Goal: Task Accomplishment & Management: Manage account settings

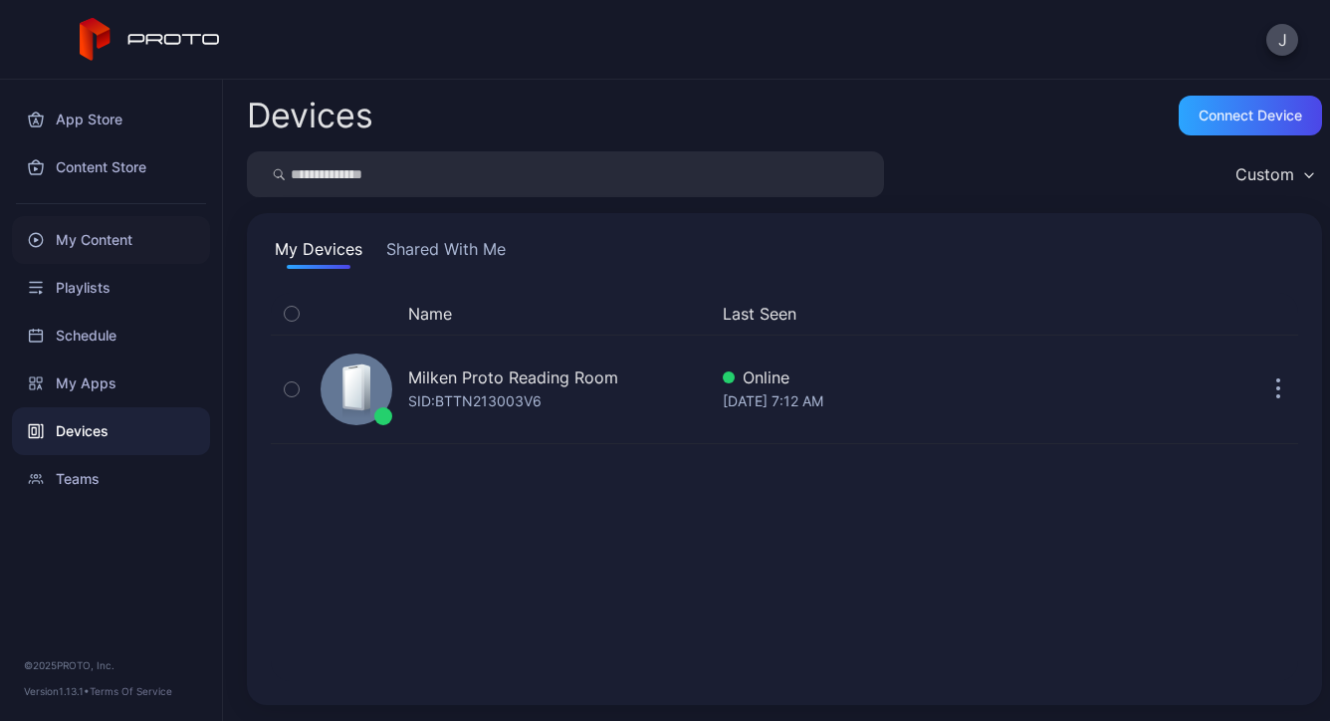
click at [106, 256] on div "My Content" at bounding box center [111, 240] width 198 height 48
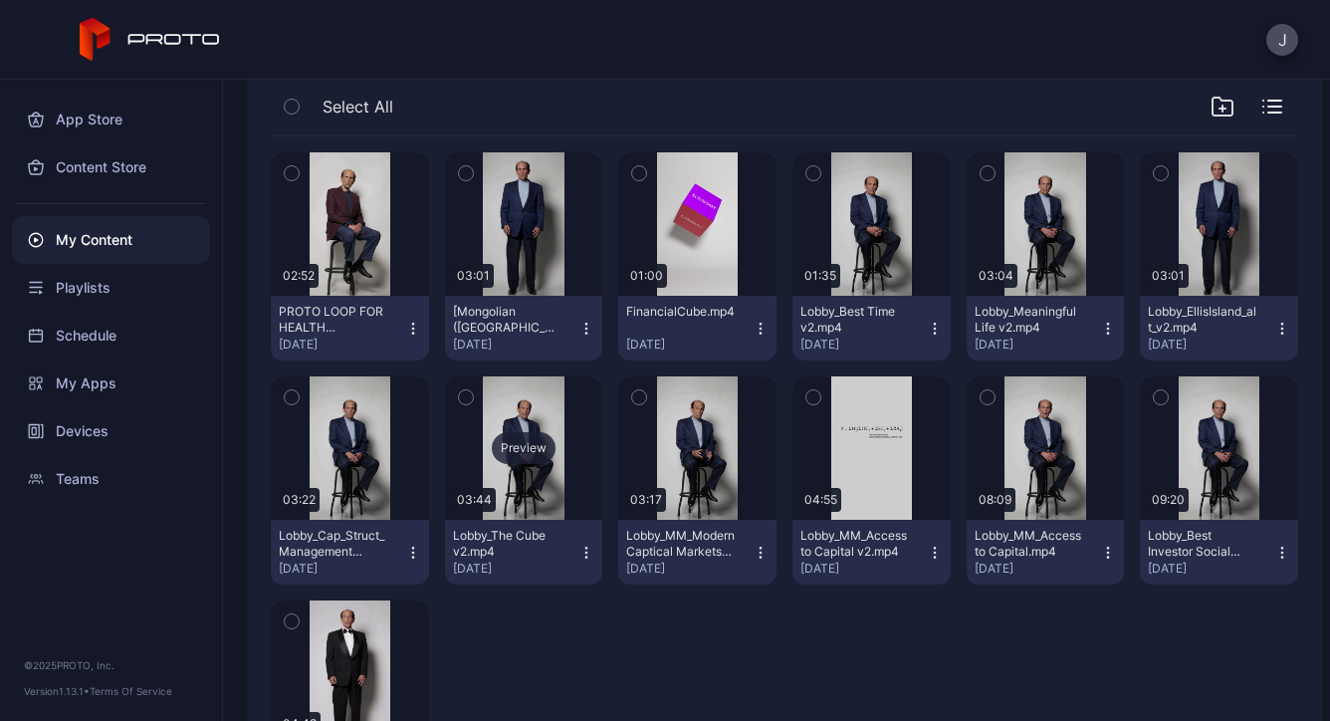
scroll to position [191, 0]
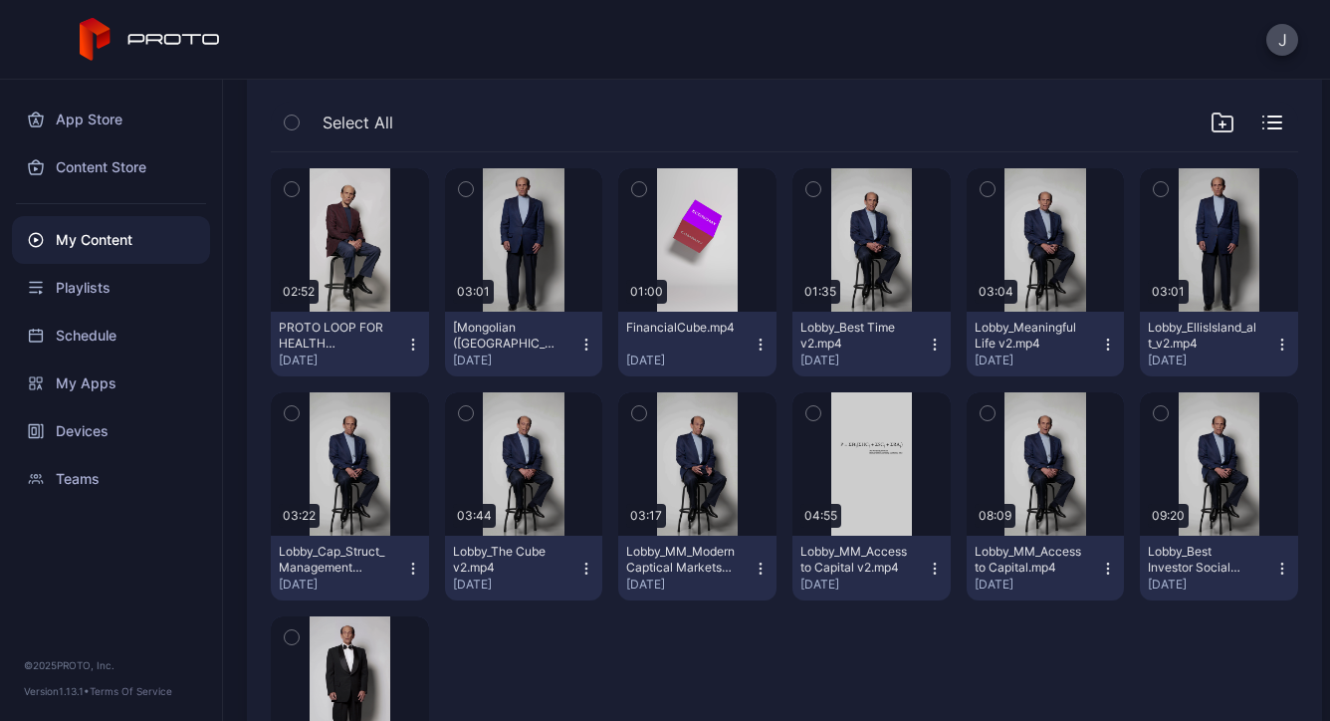
click at [291, 183] on icon "button" at bounding box center [292, 189] width 14 height 22
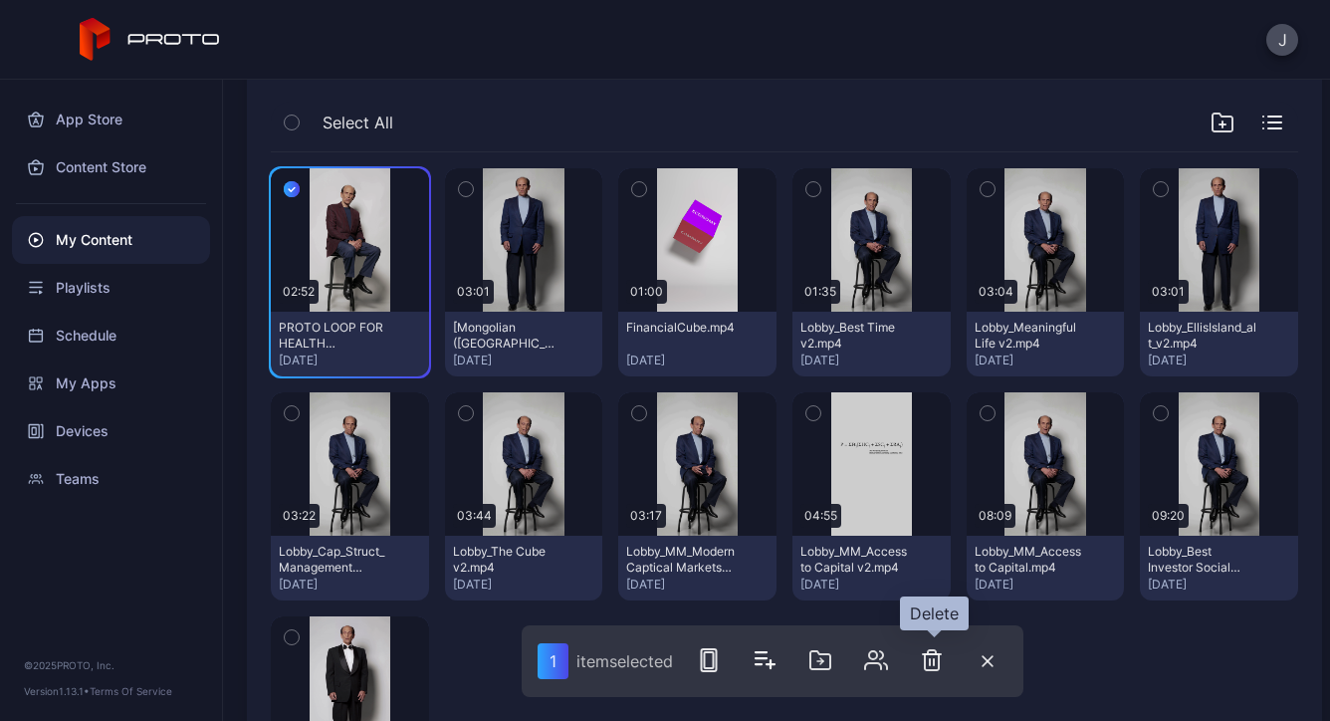
click at [935, 663] on icon "button" at bounding box center [932, 660] width 24 height 24
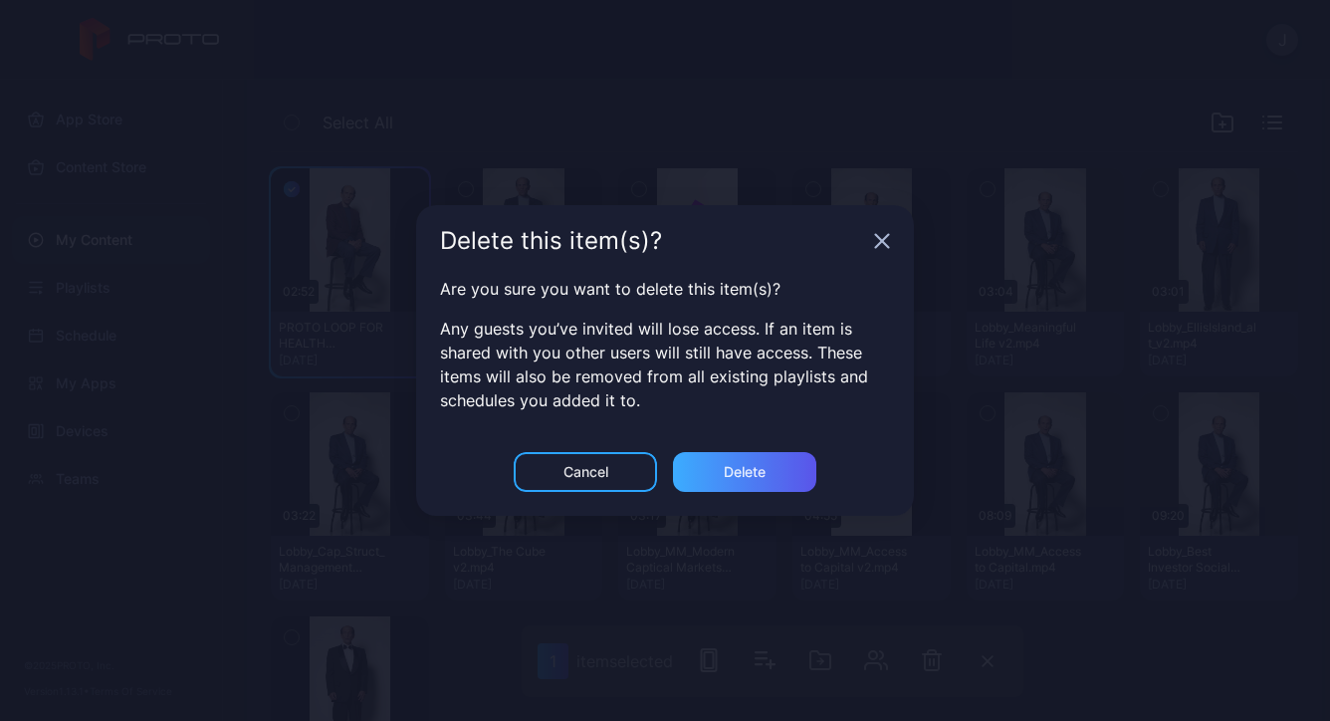
click at [771, 467] on div "Delete" at bounding box center [744, 472] width 143 height 40
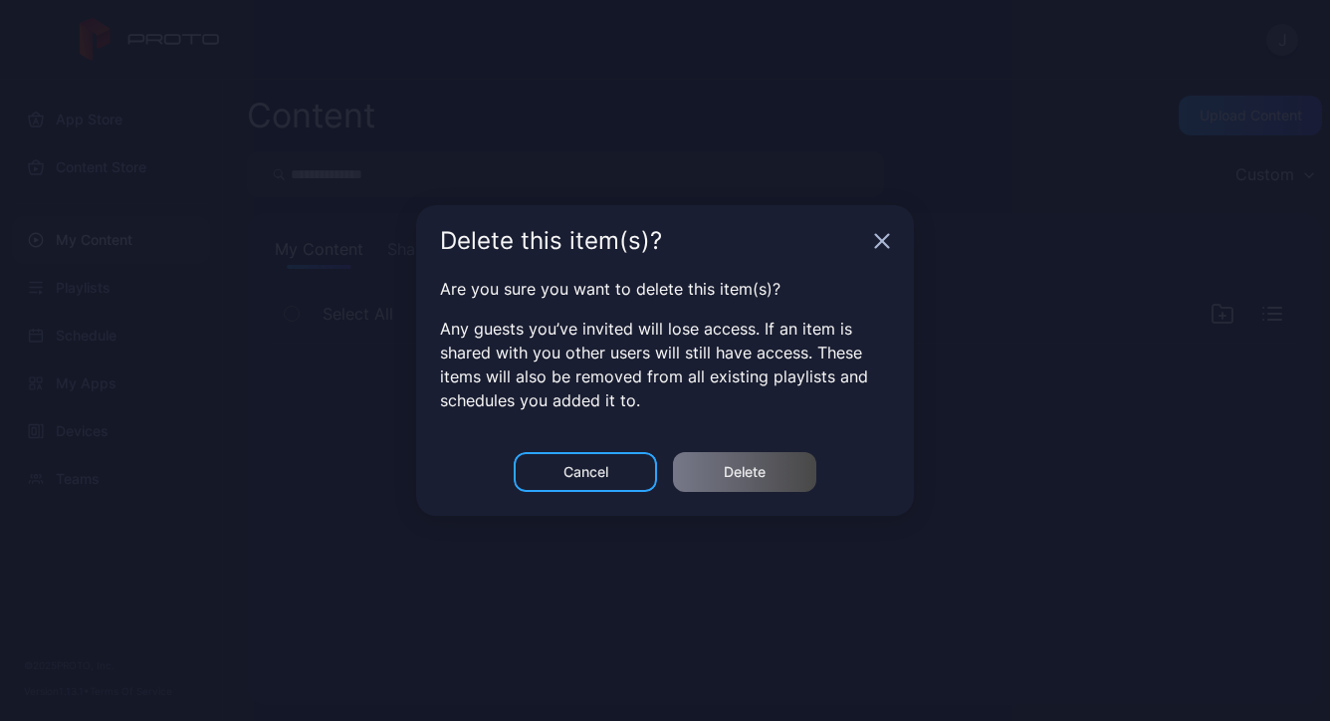
scroll to position [0, 0]
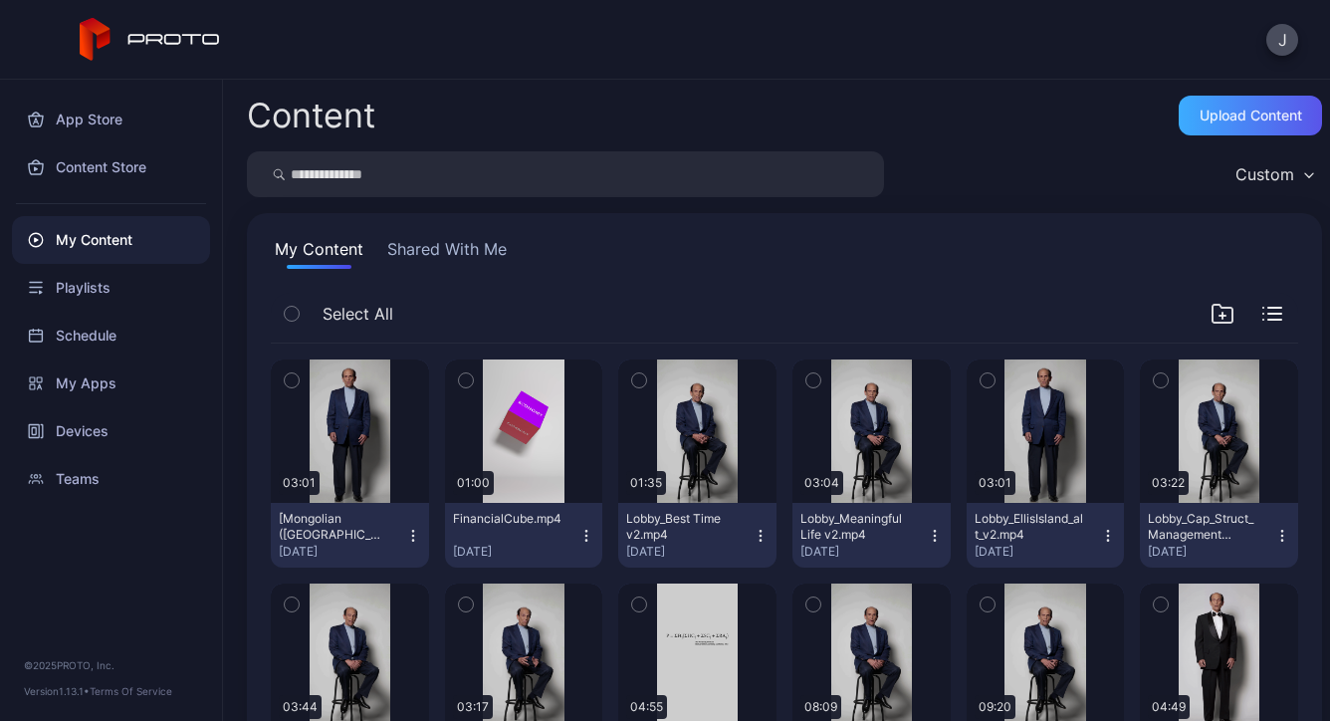
click at [1233, 115] on div "Upload Content" at bounding box center [1251, 116] width 103 height 16
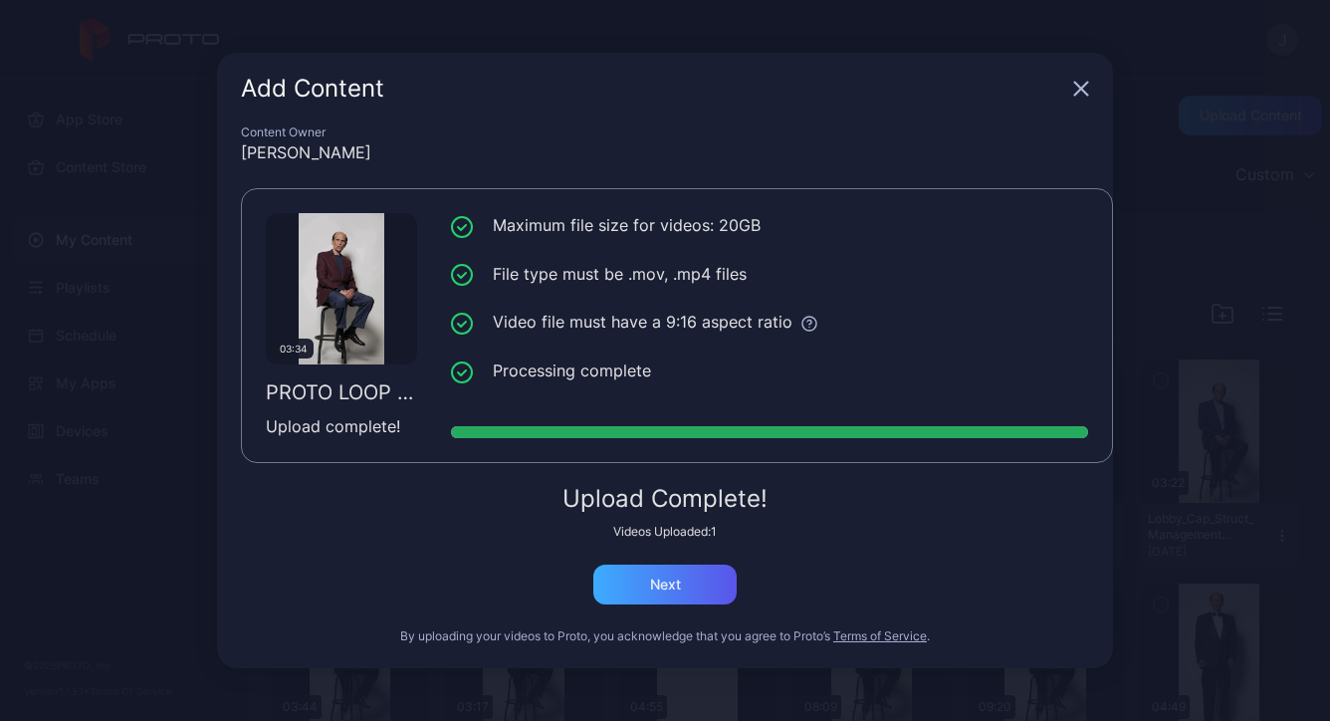
click at [652, 585] on div "Next" at bounding box center [665, 584] width 31 height 16
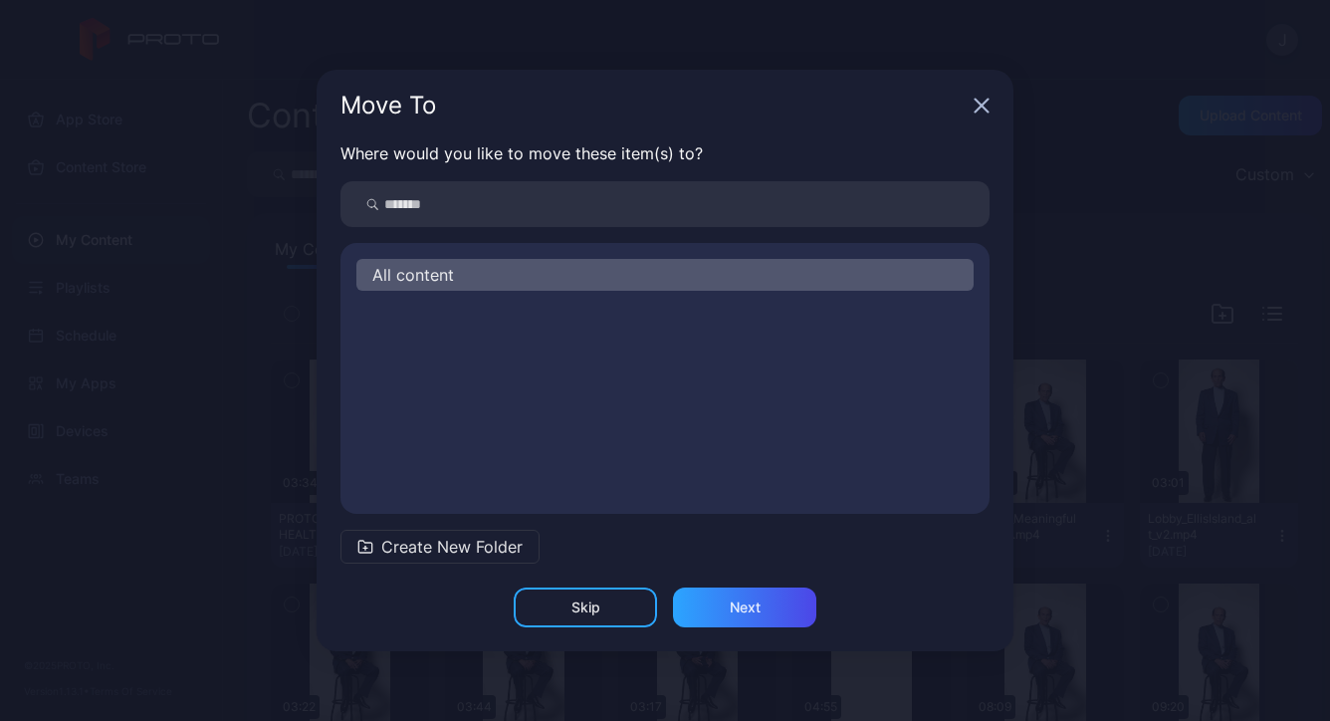
click at [568, 267] on div "All content" at bounding box center [664, 275] width 617 height 32
click at [714, 612] on div "Next" at bounding box center [744, 607] width 143 height 40
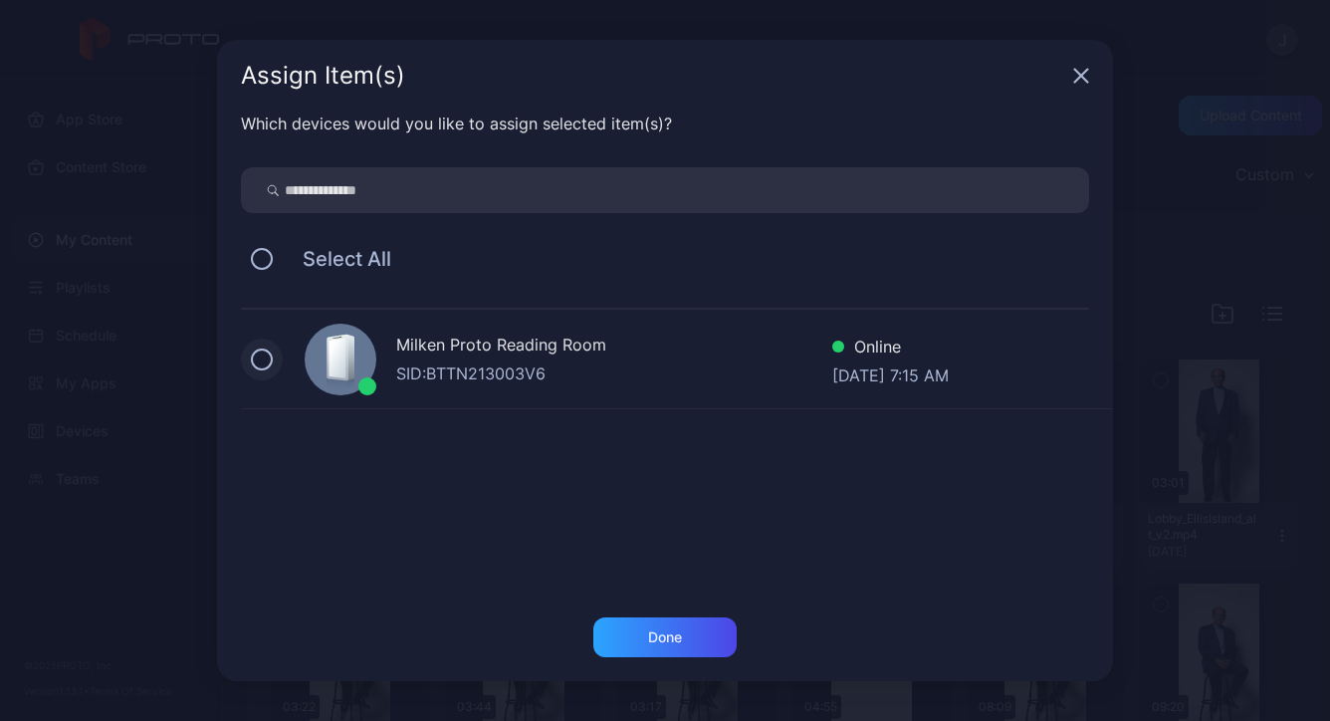
click at [257, 358] on button at bounding box center [262, 359] width 22 height 22
click at [646, 648] on div "Done" at bounding box center [664, 637] width 143 height 40
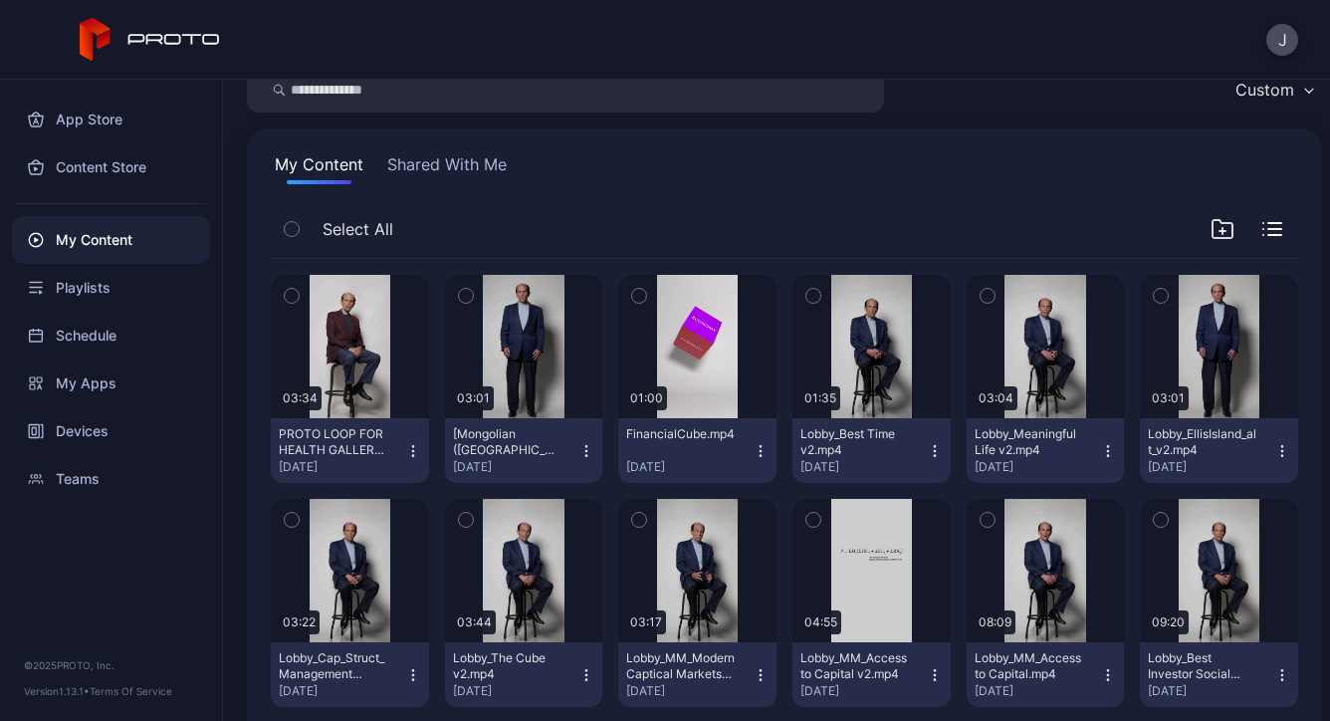
scroll to position [91, 0]
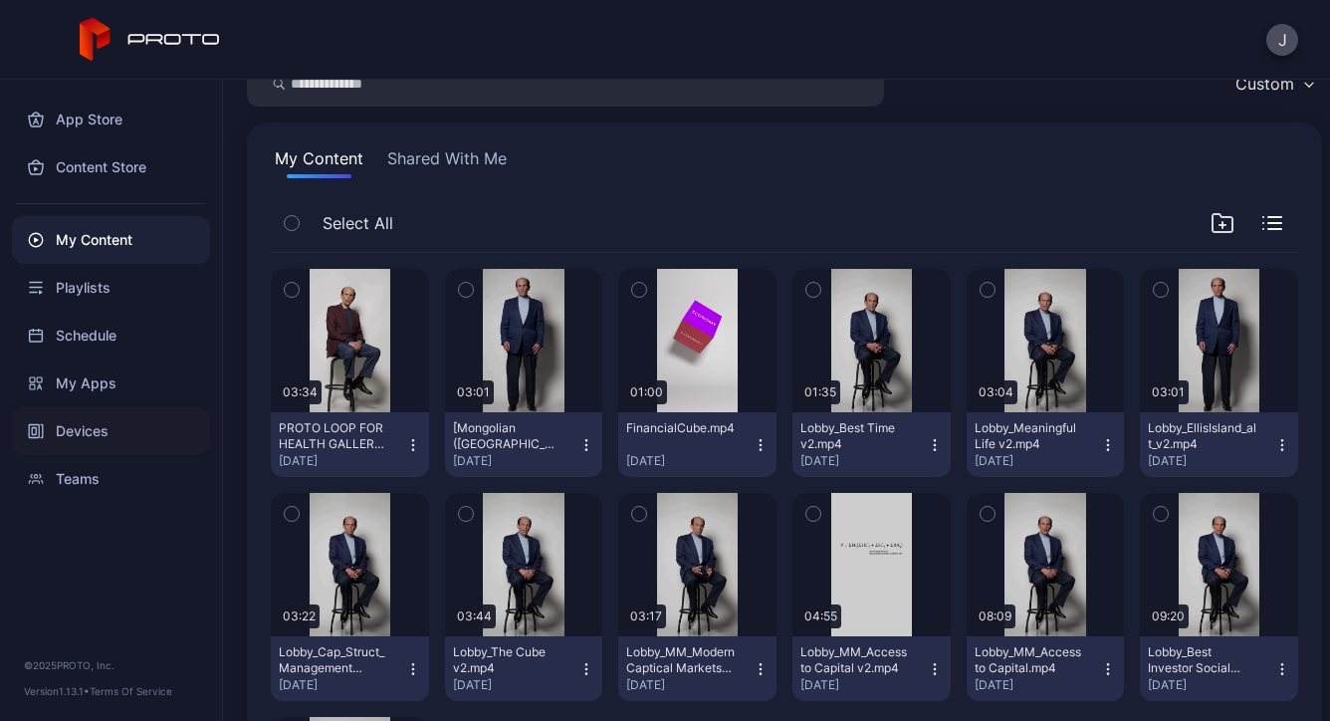
click at [131, 414] on div "Devices" at bounding box center [111, 431] width 198 height 48
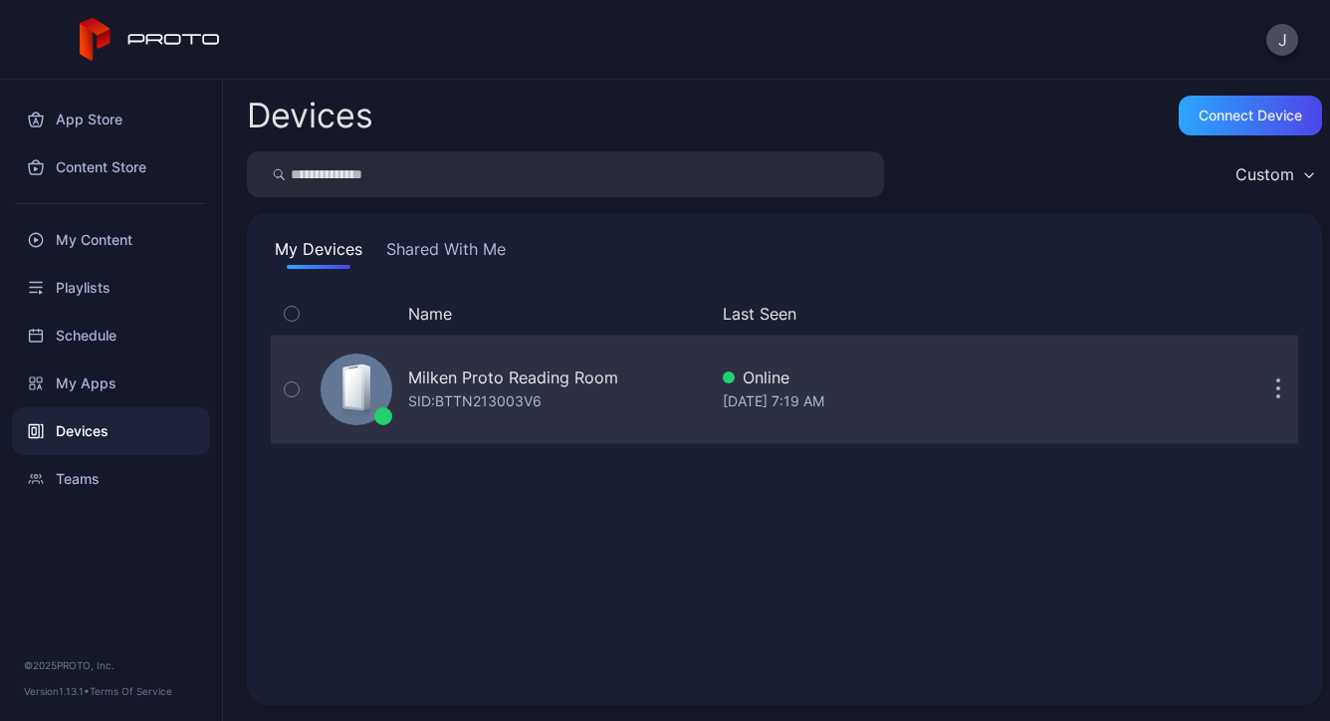
click at [537, 402] on div "SID: BTTN213003V6" at bounding box center [474, 401] width 133 height 24
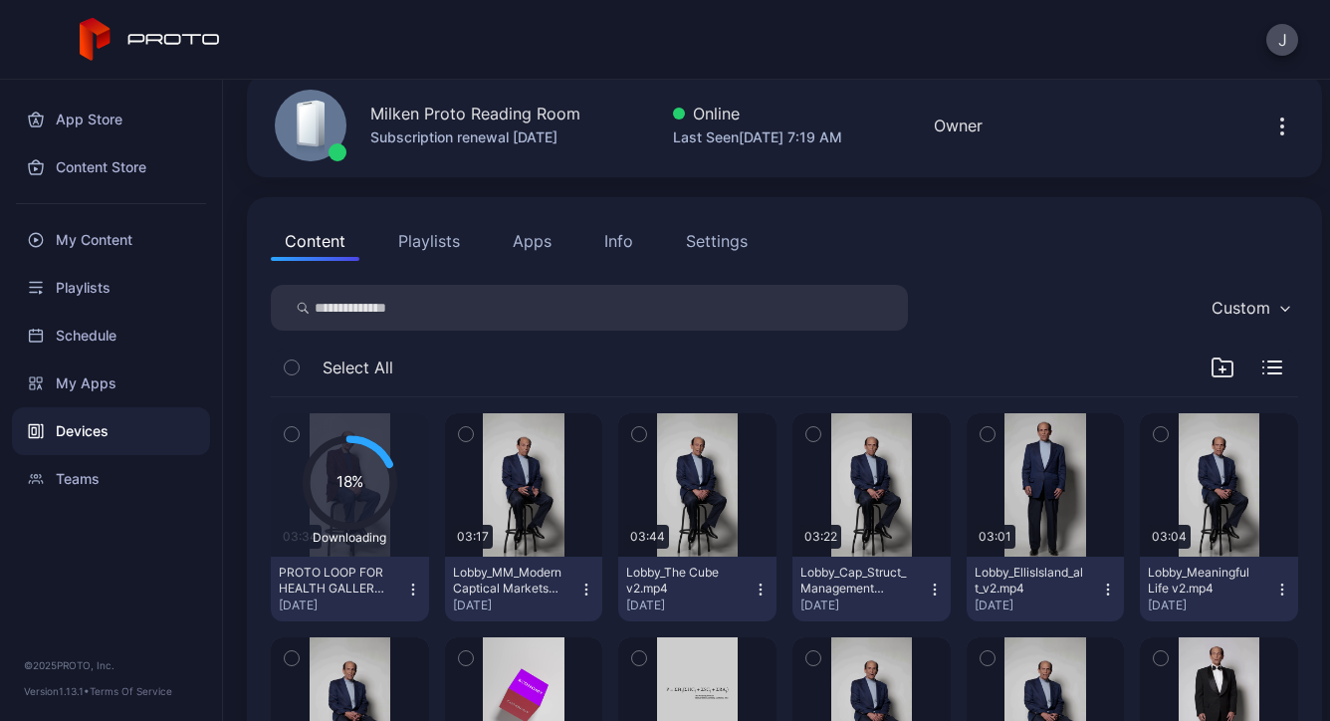
scroll to position [102, 0]
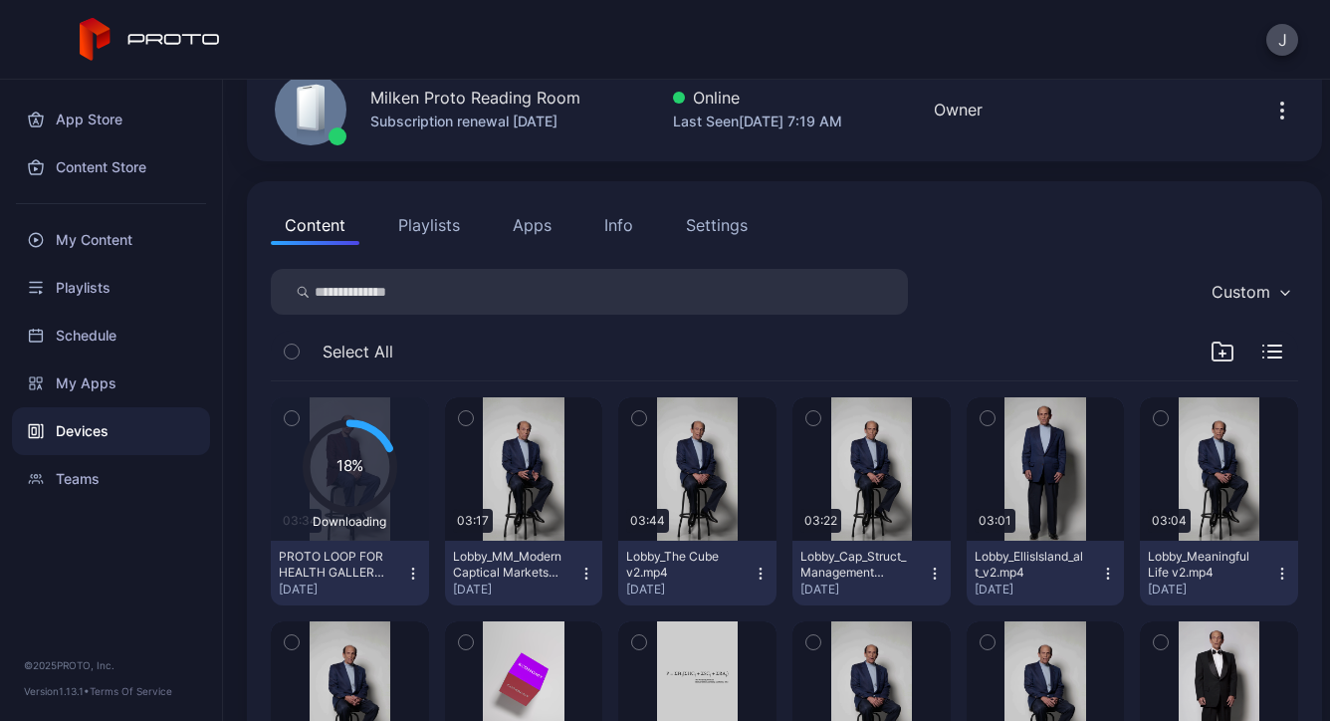
click at [441, 222] on button "Playlists" at bounding box center [429, 225] width 90 height 40
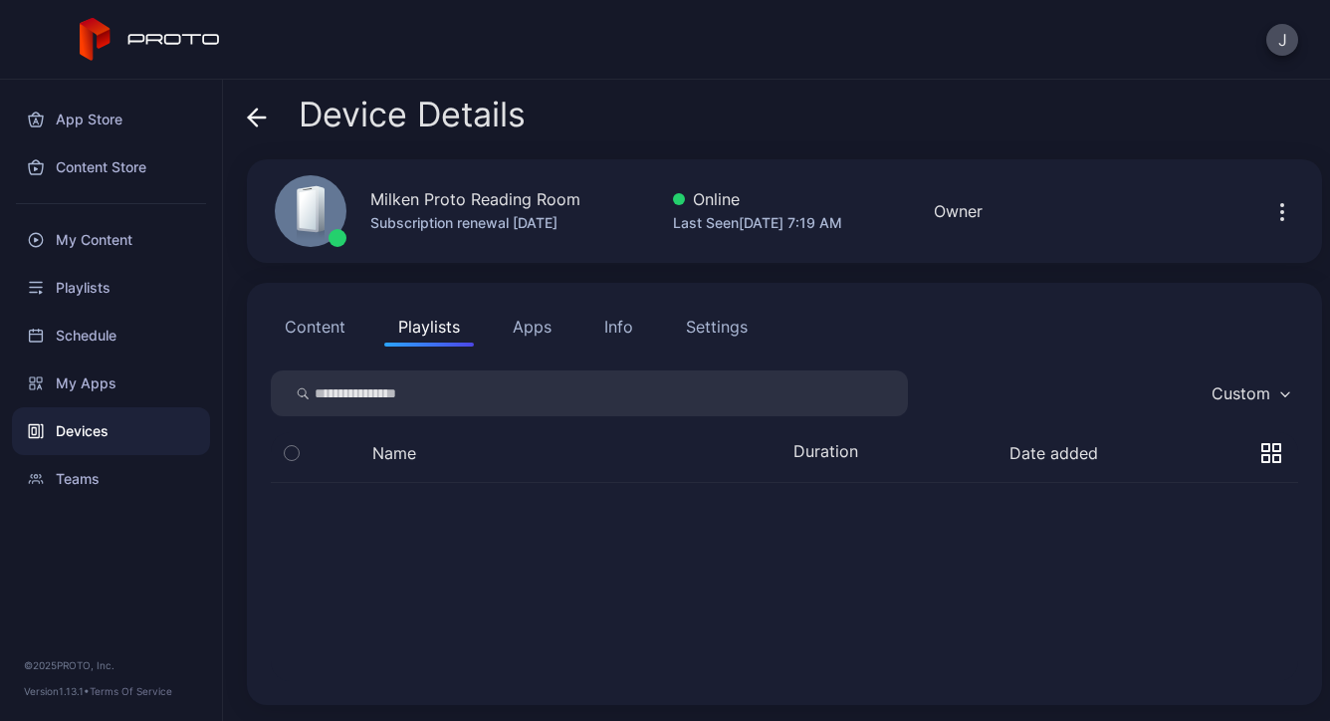
scroll to position [0, 0]
click at [472, 519] on button "button" at bounding box center [784, 509] width 1027 height 53
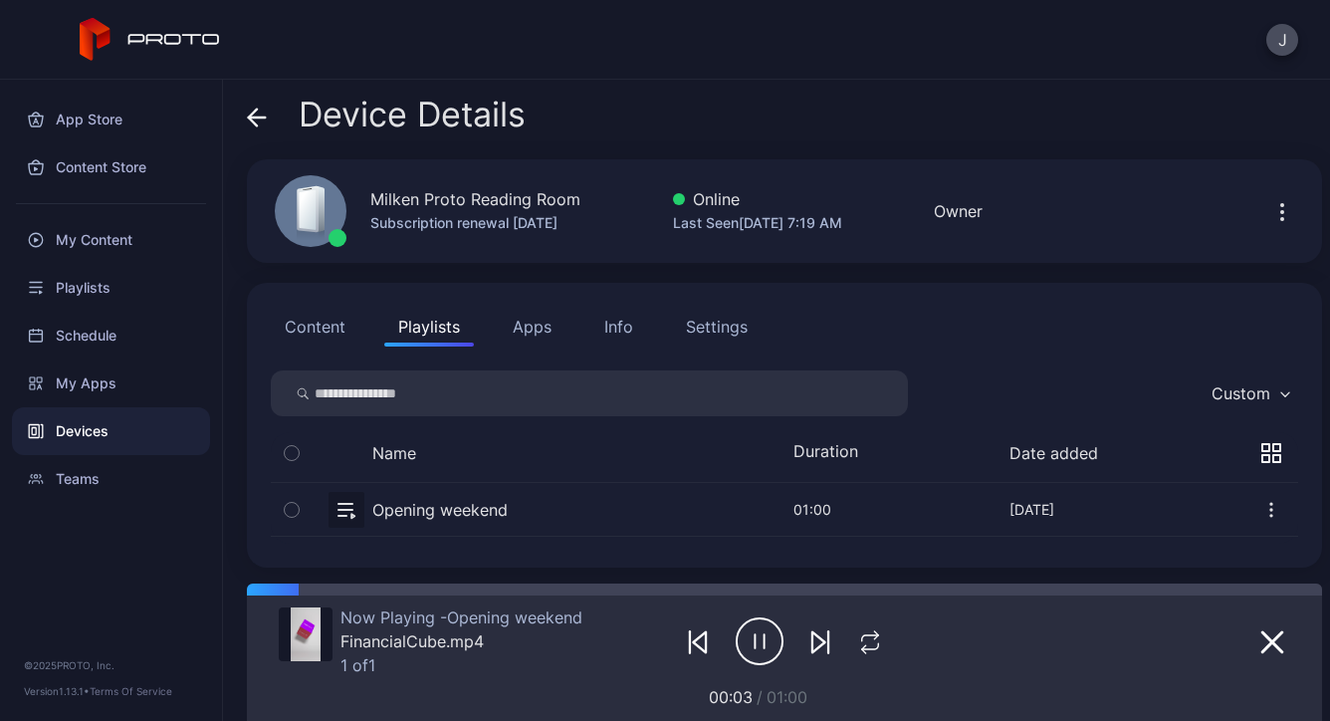
click at [1261, 509] on icon "button" at bounding box center [1271, 510] width 20 height 20
click at [1182, 483] on button "button" at bounding box center [784, 509] width 1027 height 53
click at [420, 501] on button "button" at bounding box center [784, 509] width 1027 height 53
click at [1261, 461] on icon "button" at bounding box center [1271, 453] width 20 height 20
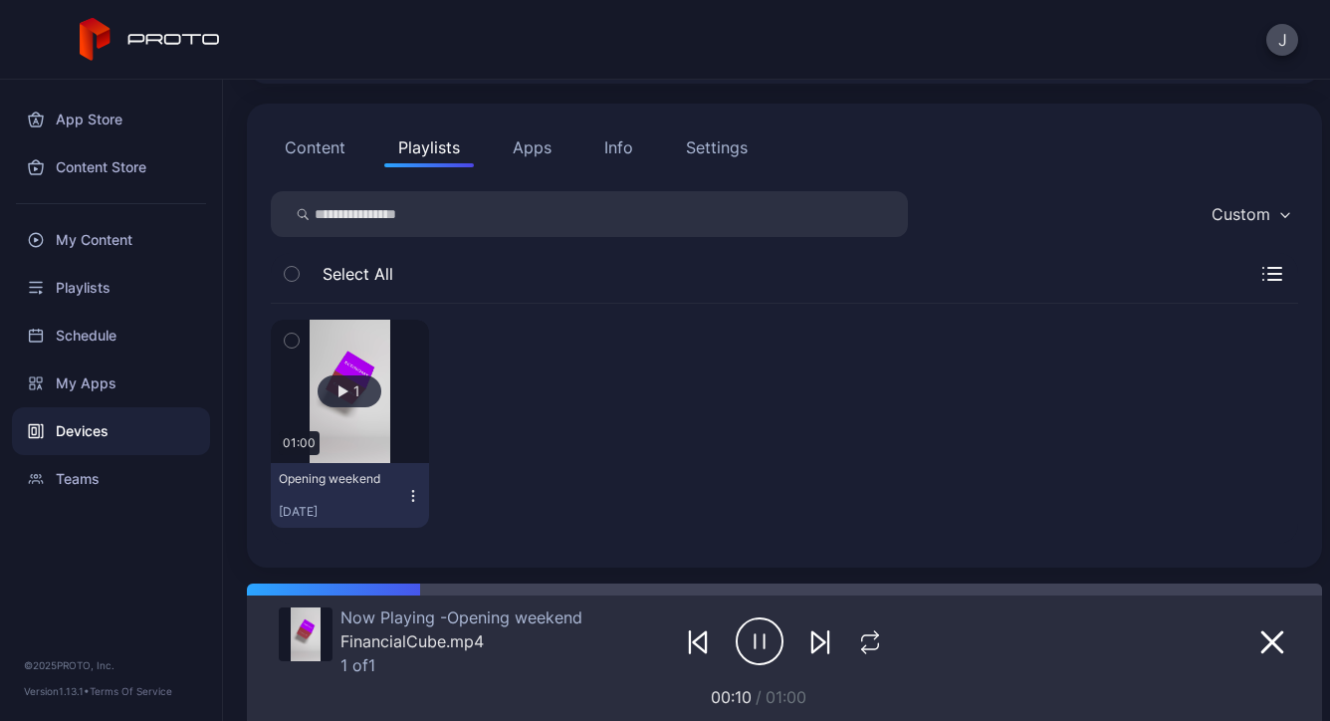
scroll to position [179, 0]
click at [414, 497] on icon "button" at bounding box center [413, 496] width 16 height 16
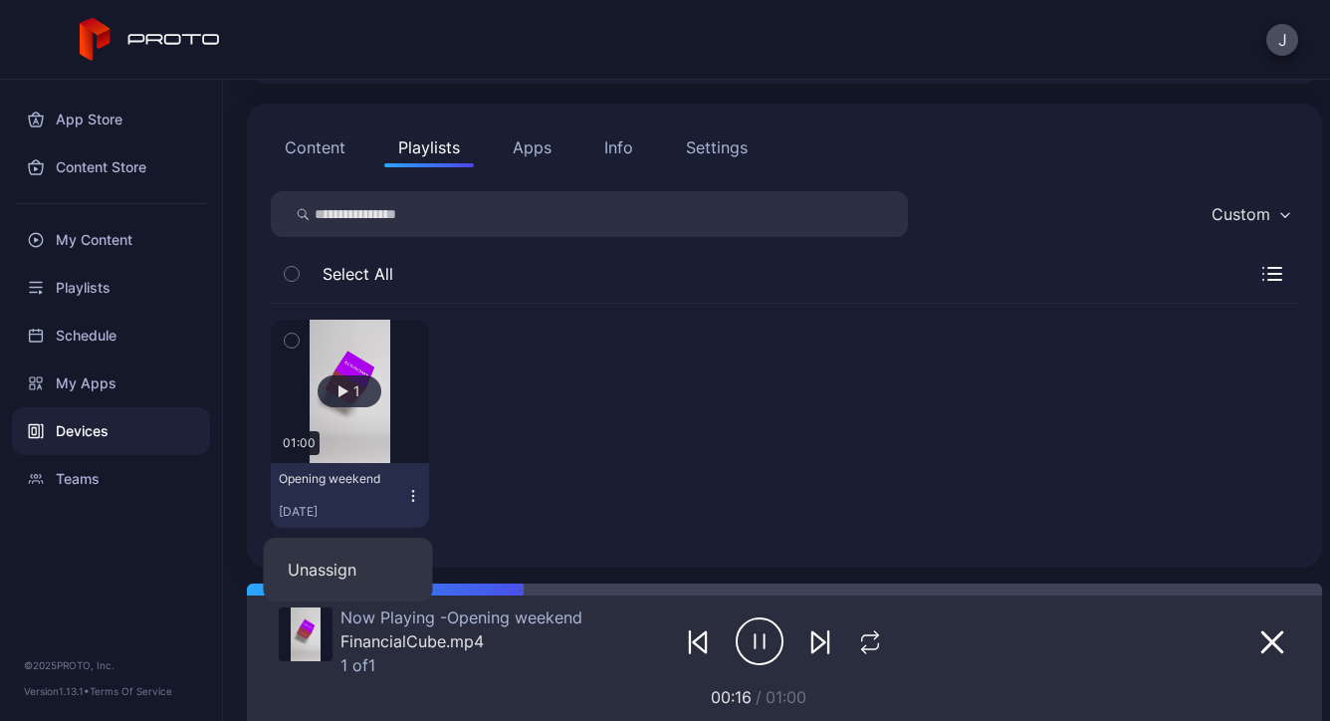
click at [446, 488] on div at bounding box center [524, 424] width 158 height 208
click at [371, 474] on div "Opening weekend" at bounding box center [334, 479] width 110 height 16
click at [478, 433] on div at bounding box center [524, 424] width 158 height 208
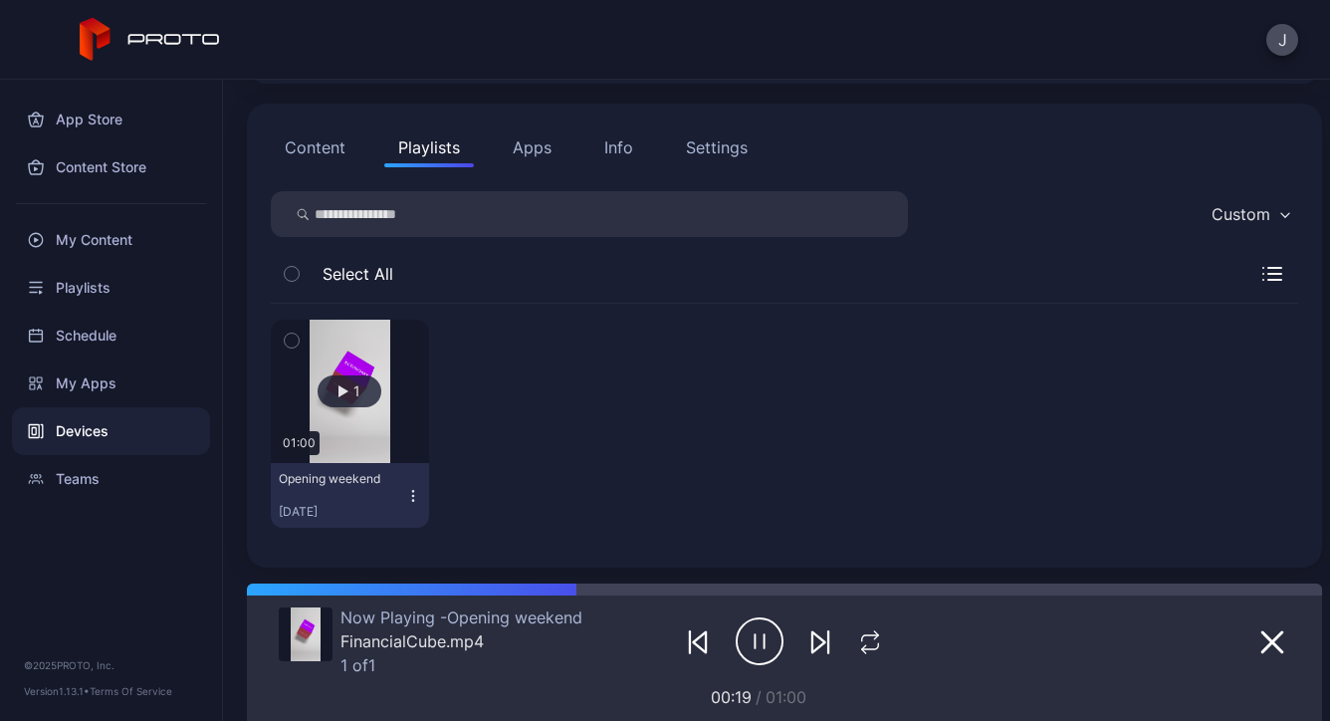
click at [304, 275] on button "button" at bounding box center [292, 274] width 42 height 42
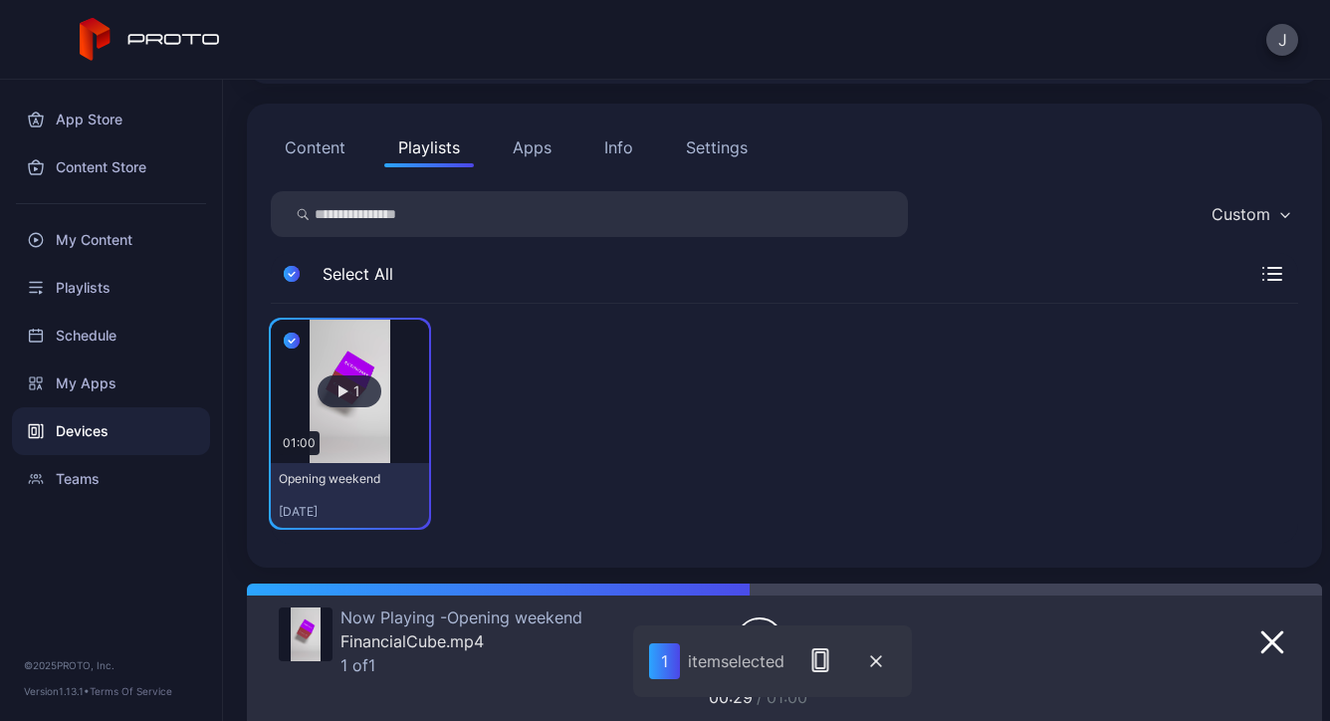
scroll to position [0, 0]
click at [167, 296] on div "Playlists" at bounding box center [111, 288] width 198 height 48
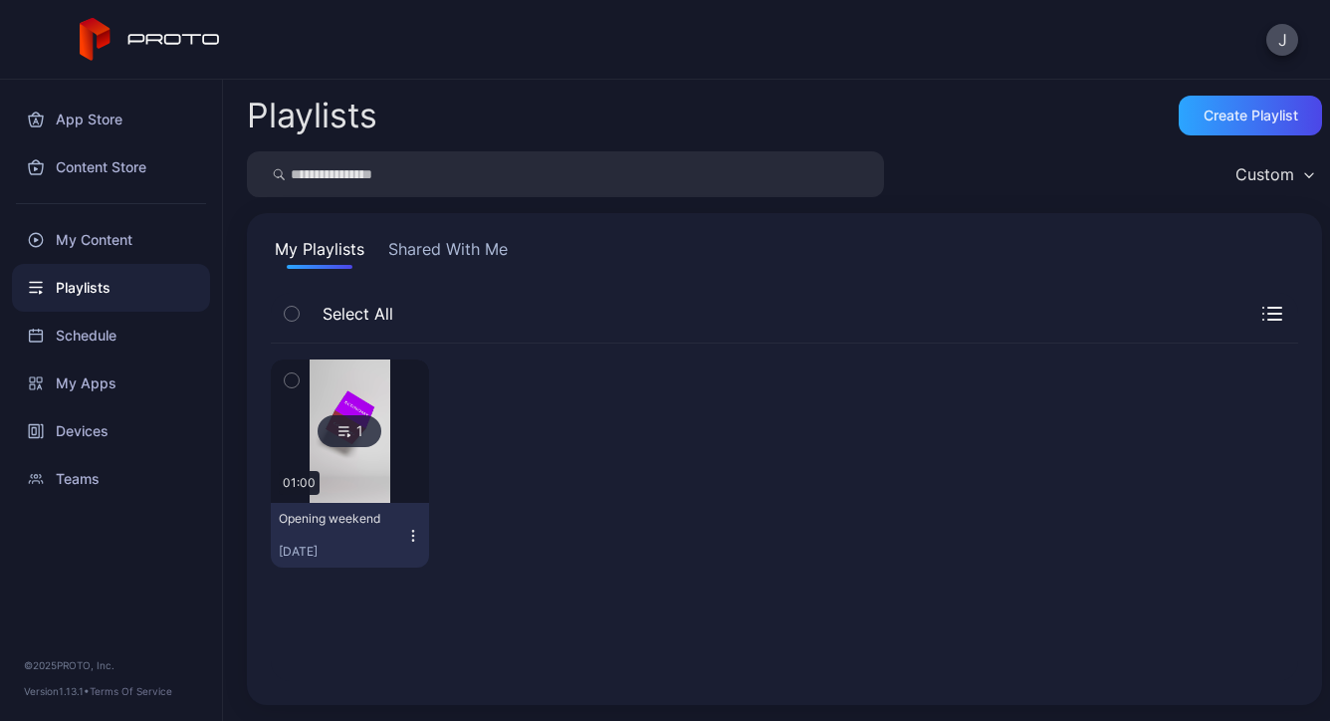
click at [407, 535] on icon "button" at bounding box center [413, 536] width 16 height 16
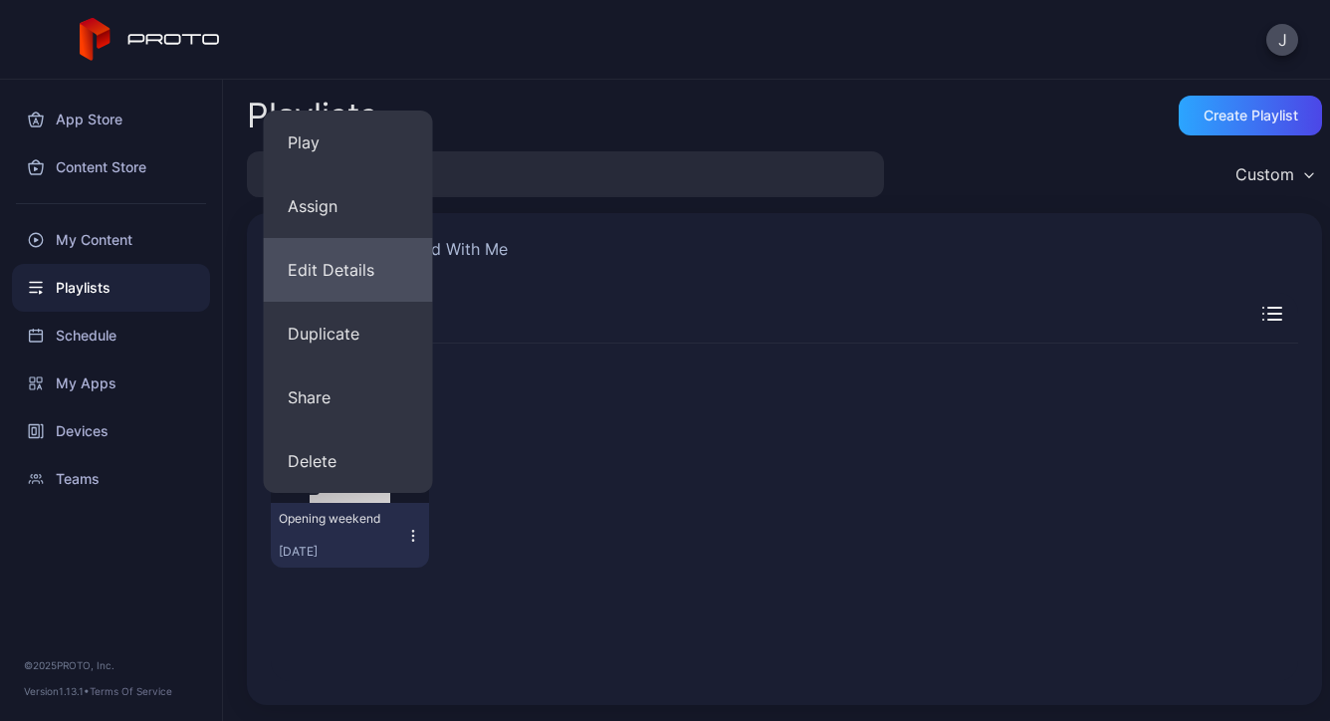
click at [316, 280] on button "Edit Details" at bounding box center [348, 270] width 169 height 64
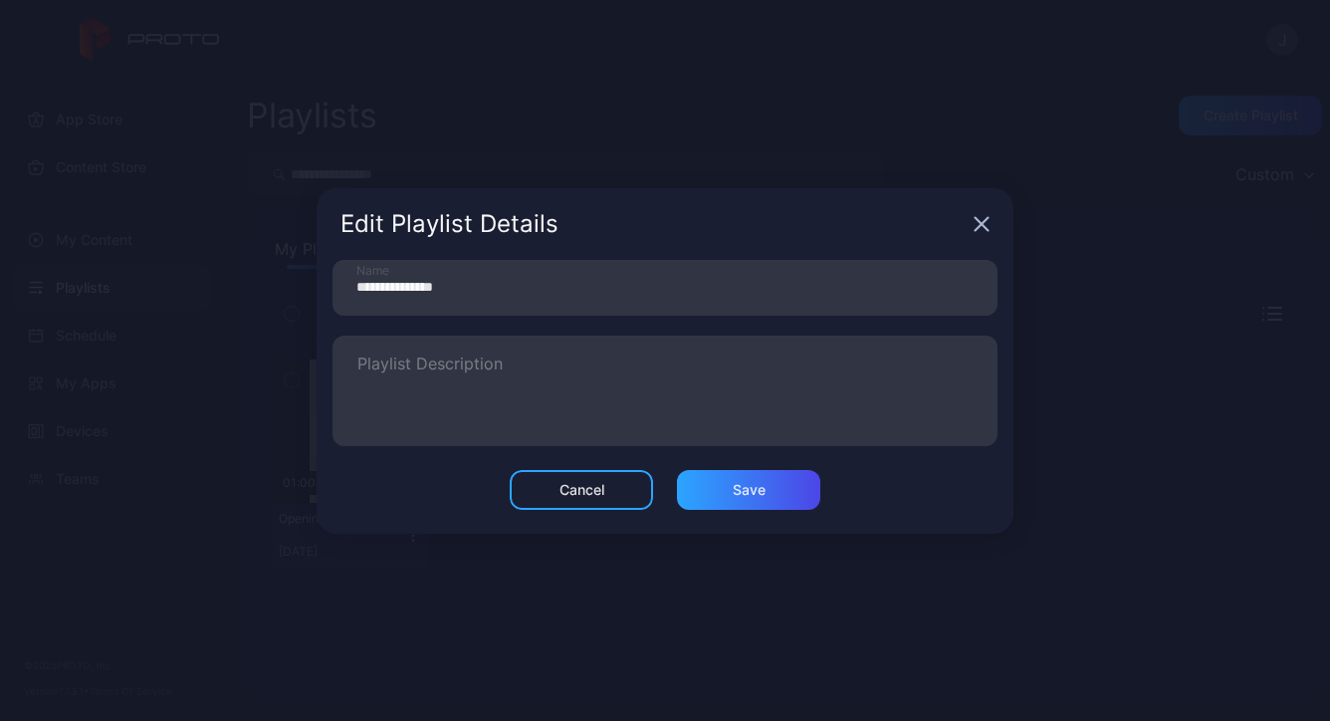
click at [576, 494] on div "Cancel" at bounding box center [582, 490] width 45 height 16
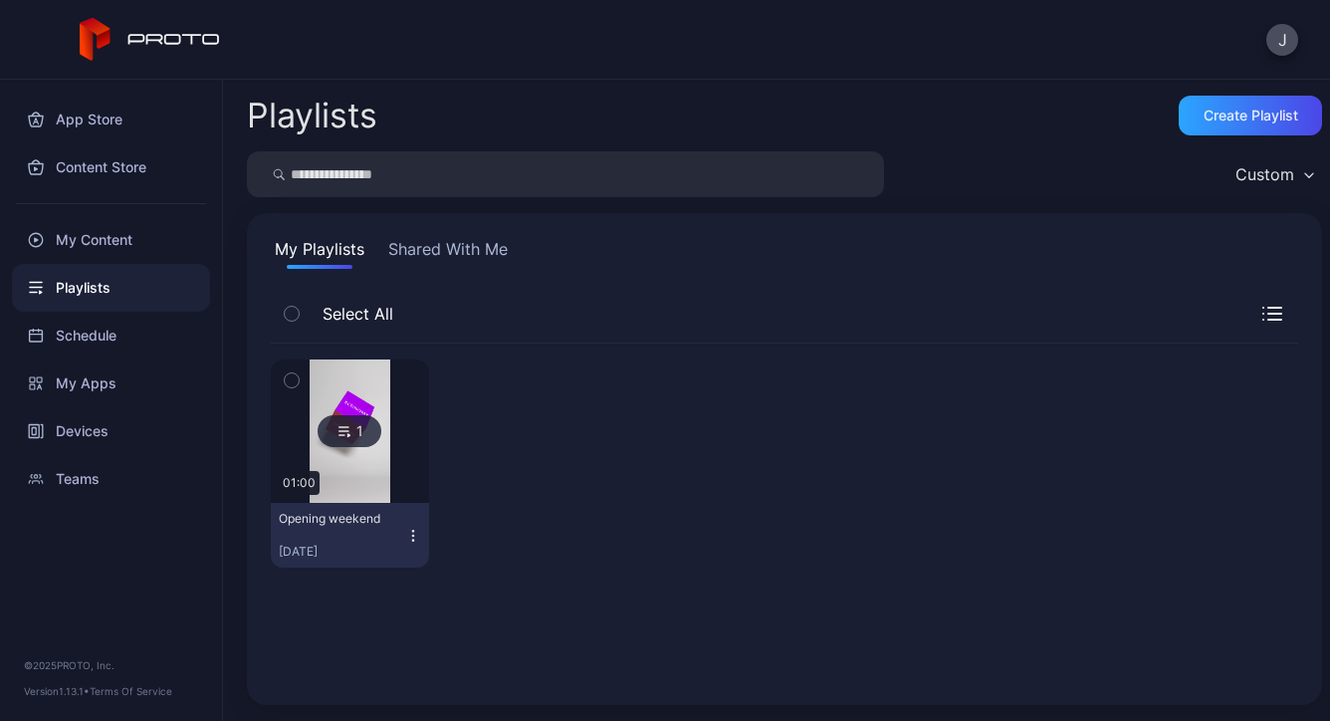
click at [399, 535] on div "Opening weekend [DATE]" at bounding box center [342, 535] width 126 height 49
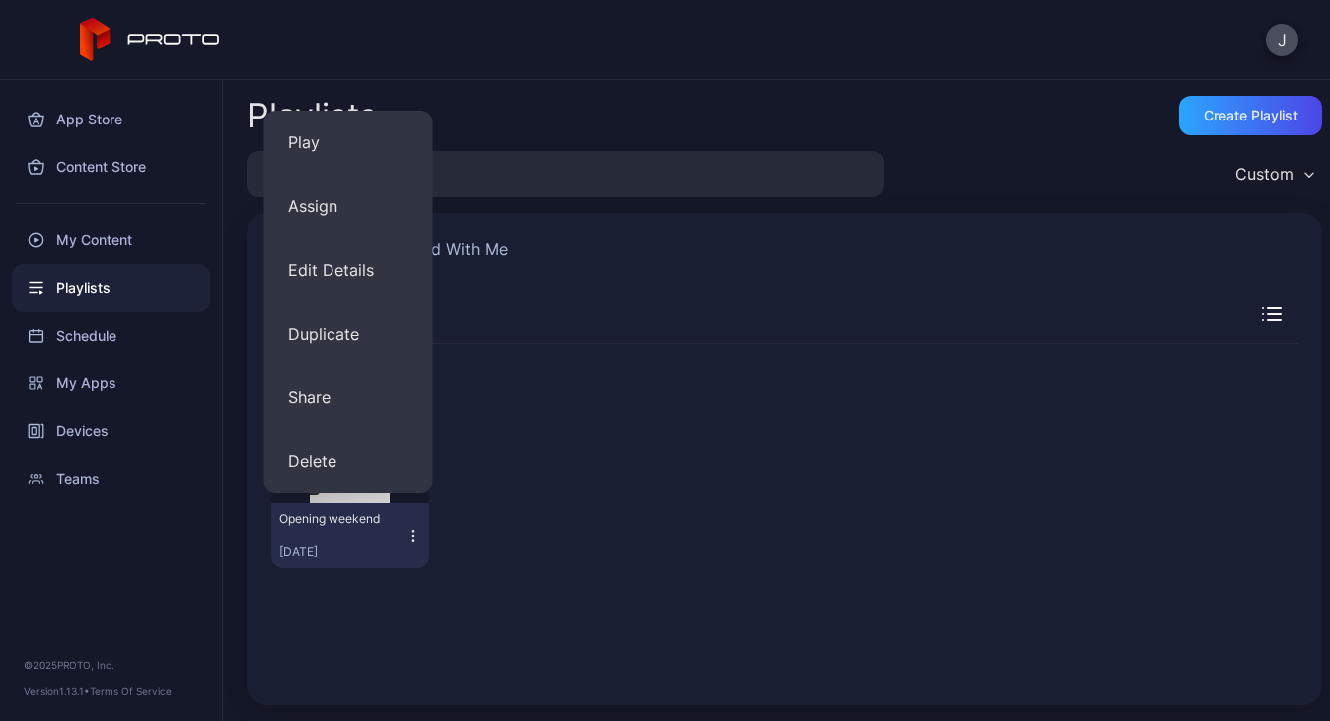
click at [491, 467] on div at bounding box center [524, 463] width 158 height 208
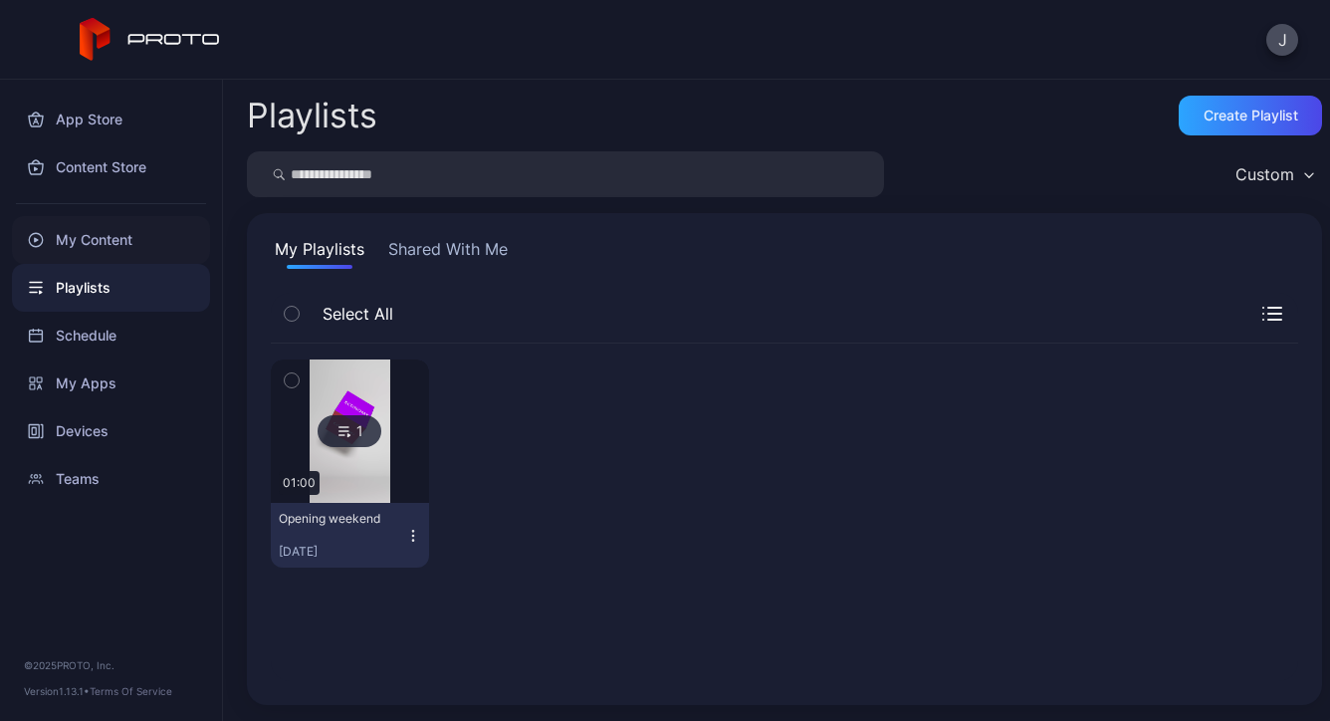
click at [107, 255] on div "My Content" at bounding box center [111, 240] width 198 height 48
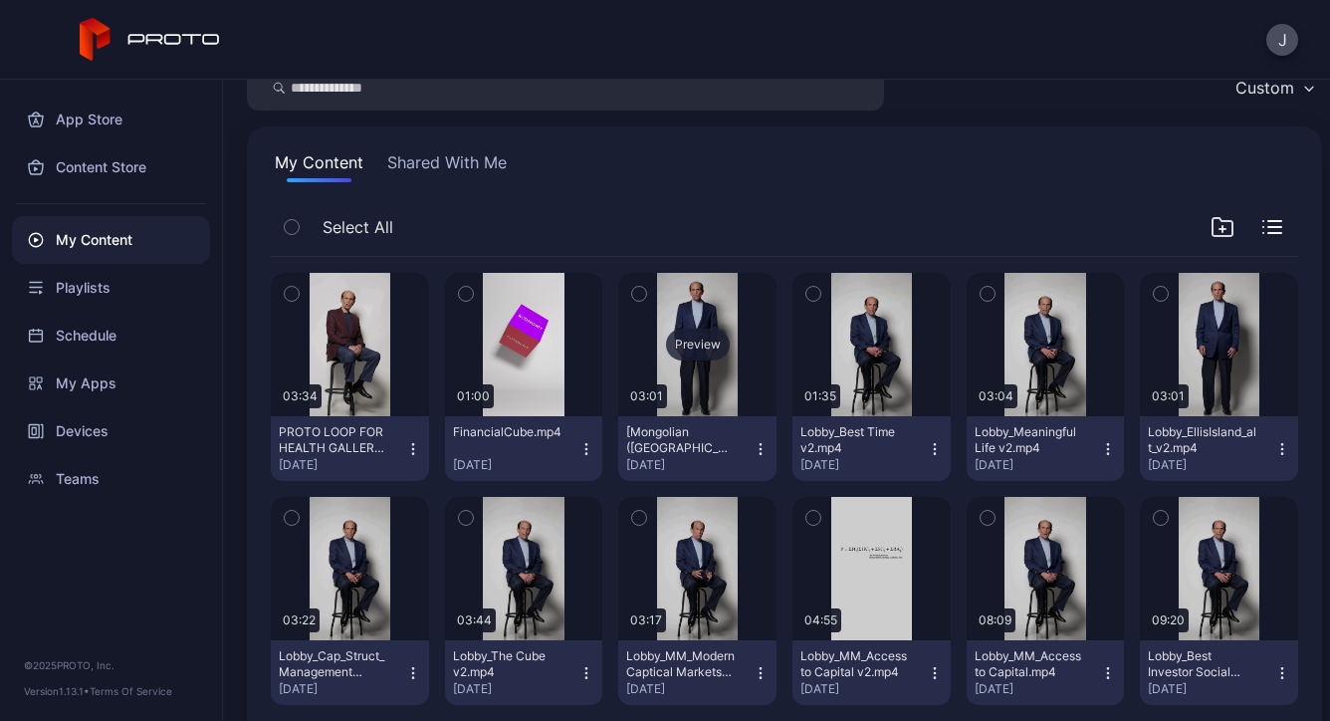
scroll to position [93, 0]
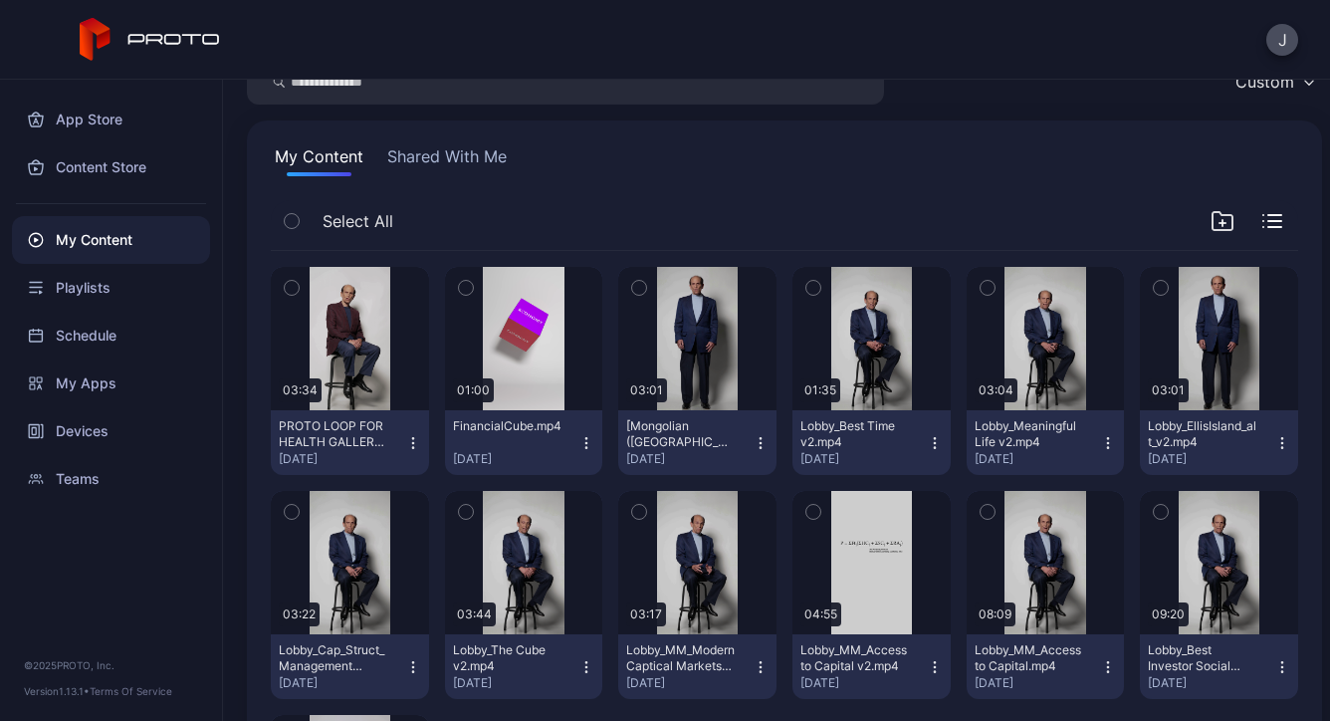
click at [1211, 219] on icon "button" at bounding box center [1223, 221] width 24 height 24
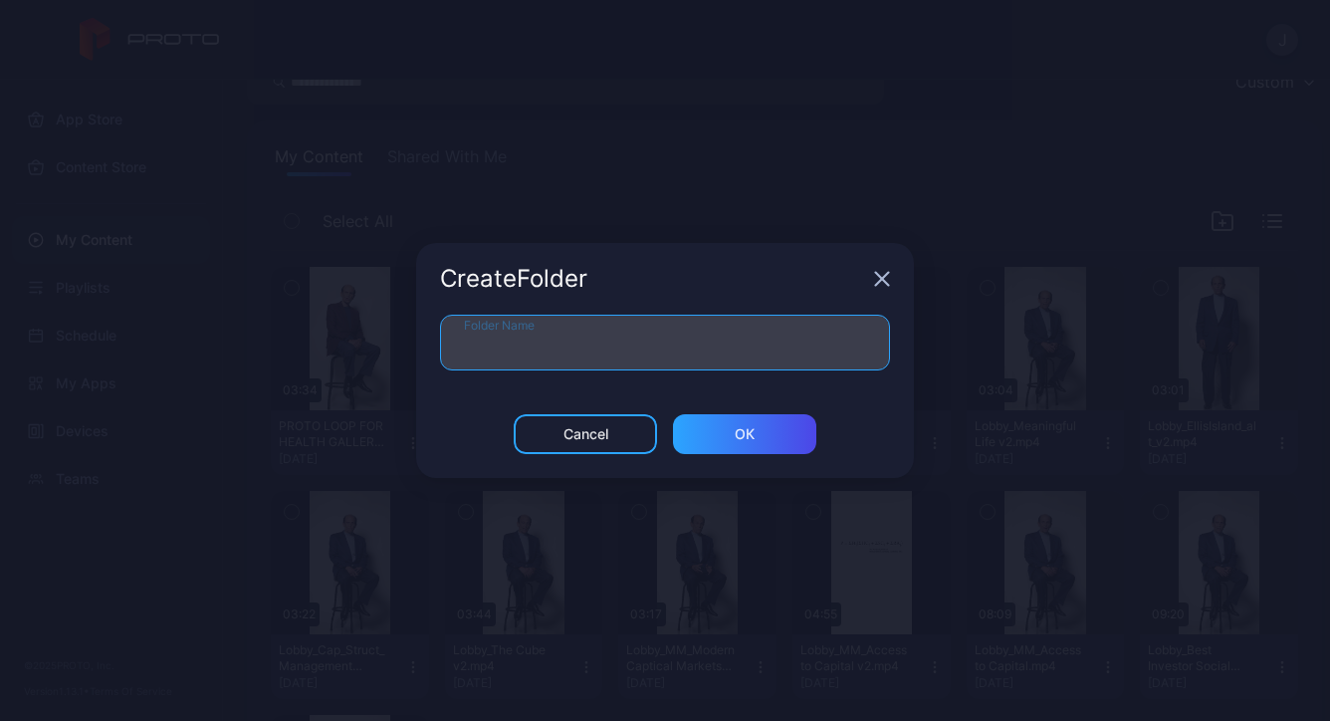
click at [871, 351] on input "Folder Name" at bounding box center [665, 343] width 450 height 56
type input "**********"
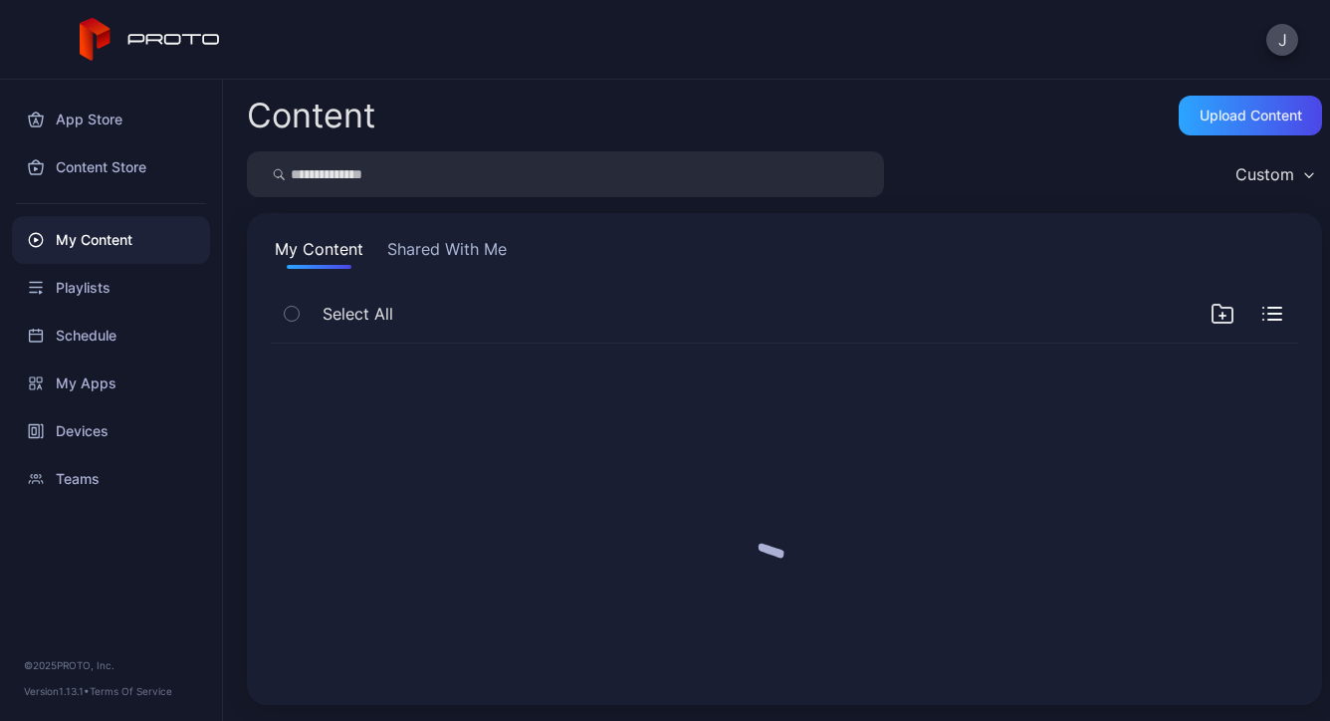
scroll to position [0, 0]
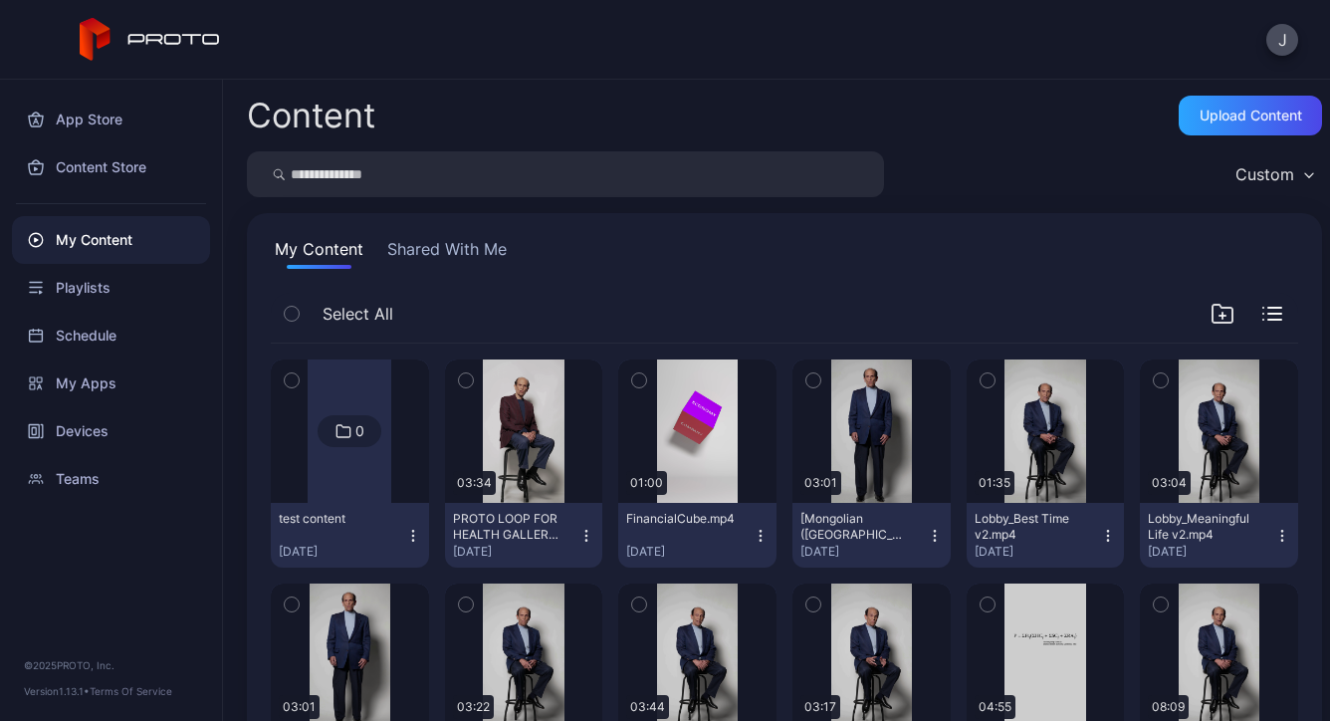
click at [293, 299] on button "button" at bounding box center [292, 314] width 42 height 42
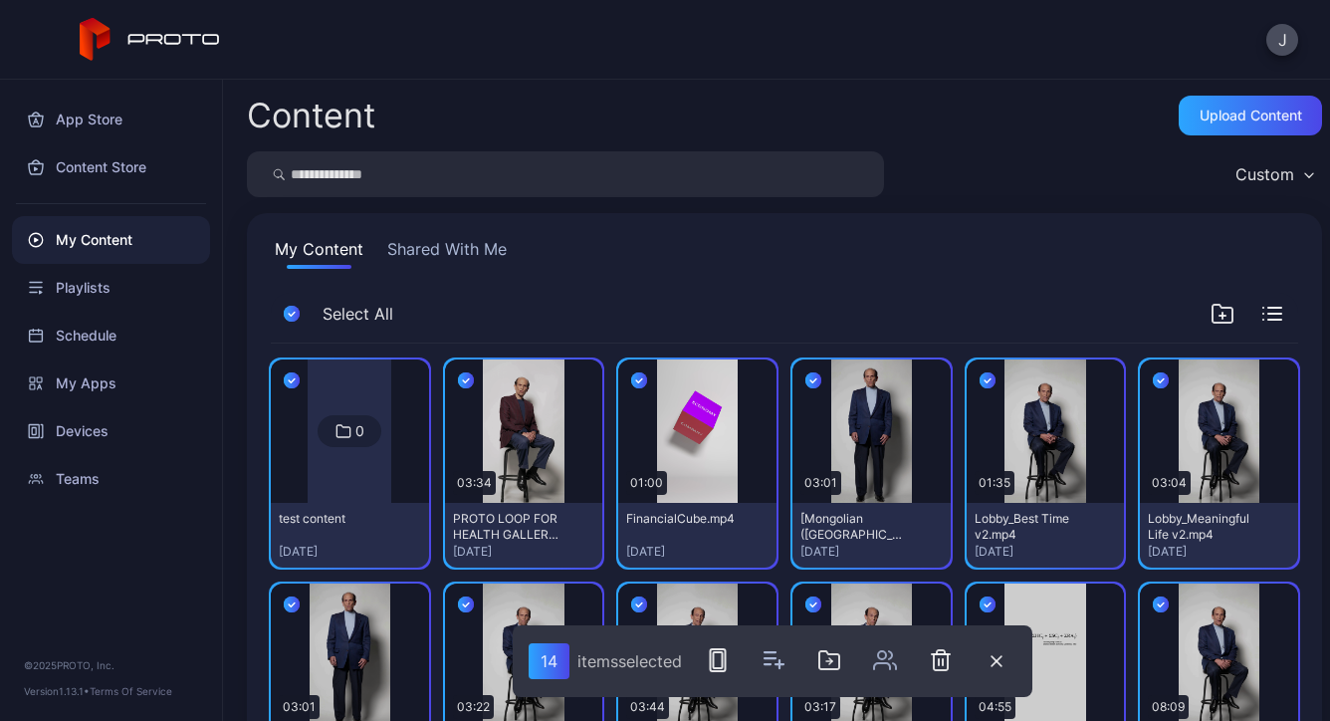
click at [465, 376] on icon "button" at bounding box center [466, 380] width 16 height 22
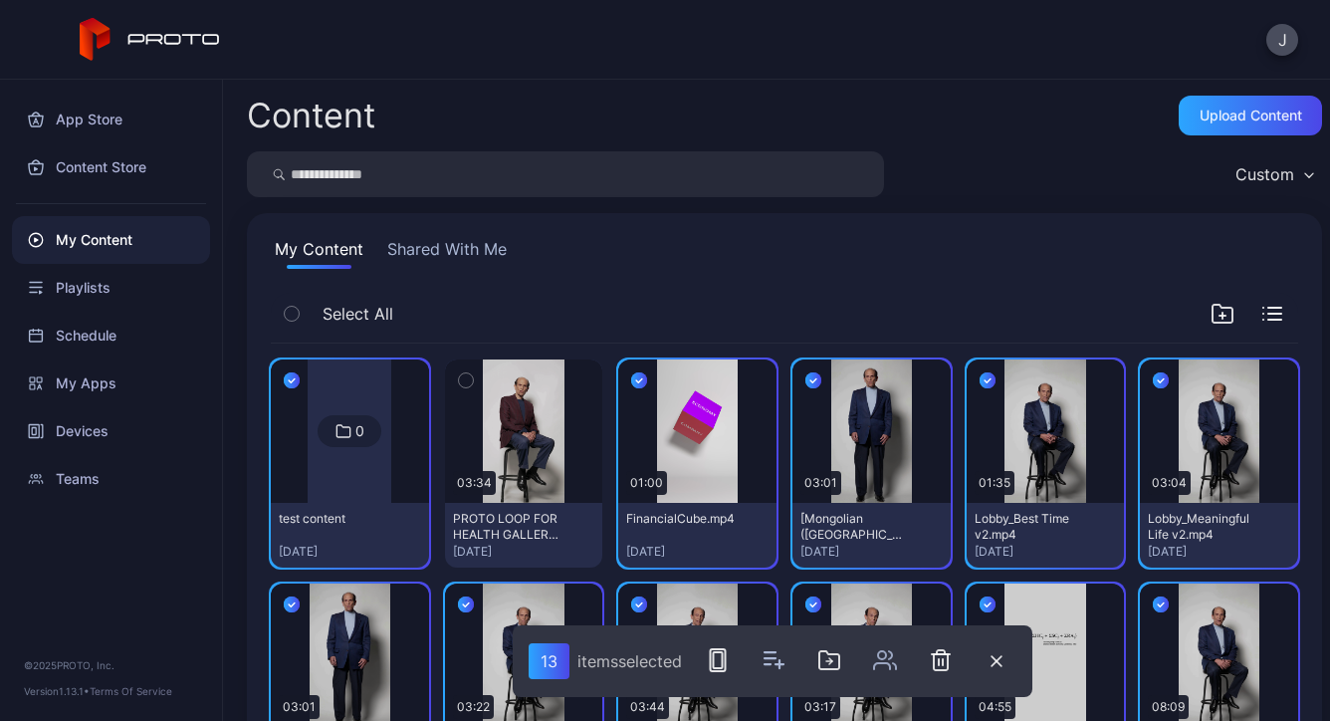
click at [633, 377] on icon "button" at bounding box center [639, 380] width 16 height 22
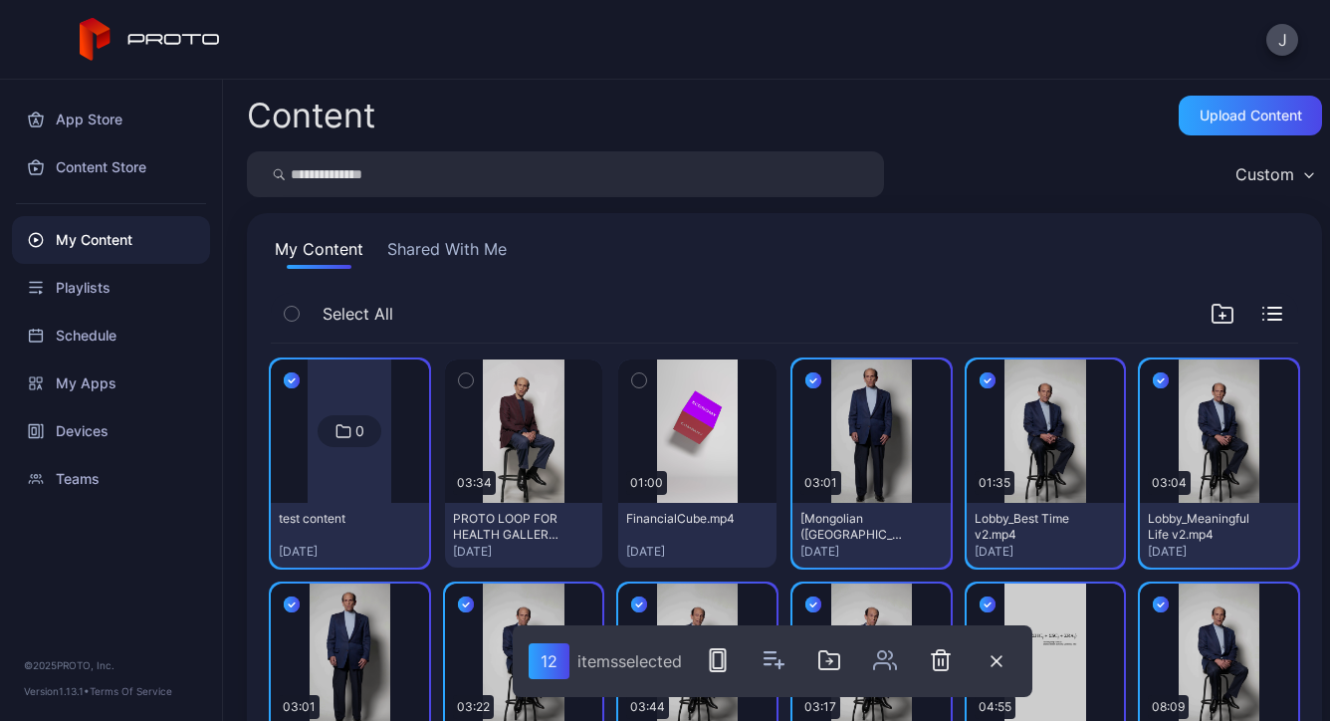
click at [297, 378] on icon "button" at bounding box center [292, 380] width 16 height 22
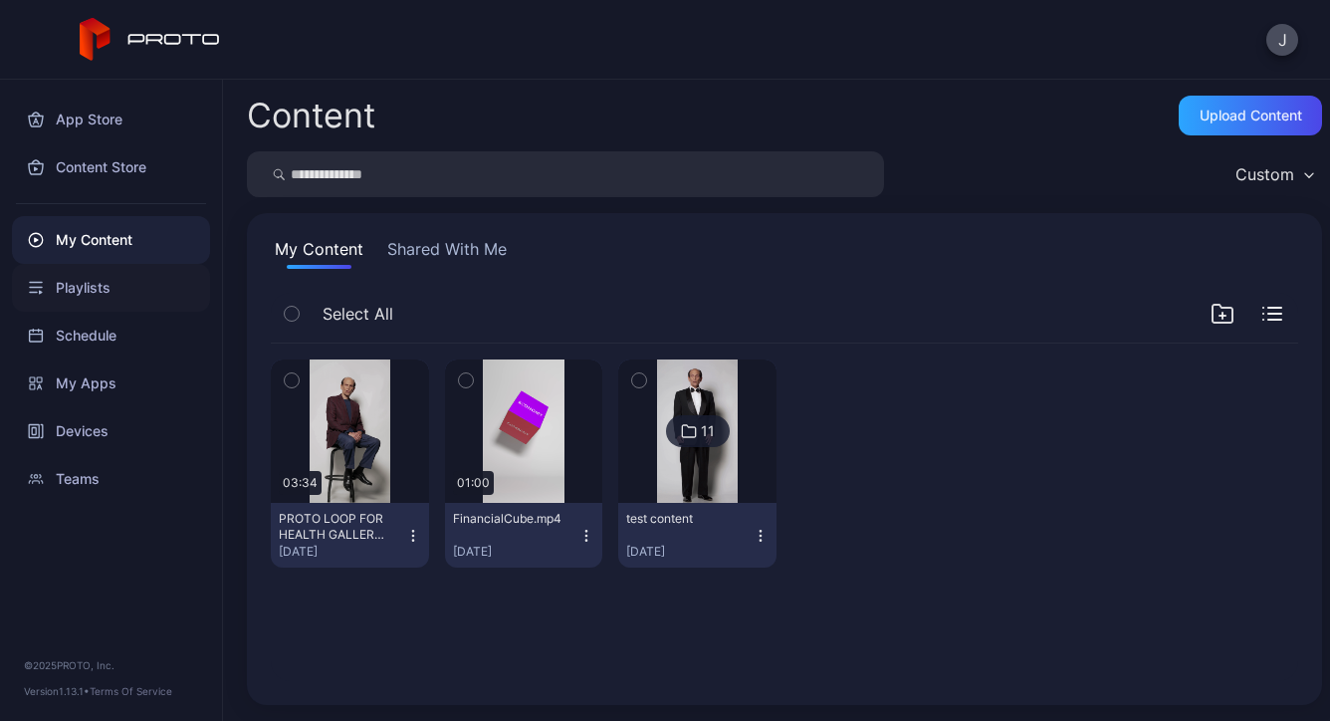
click at [72, 278] on div "Playlists" at bounding box center [111, 288] width 198 height 48
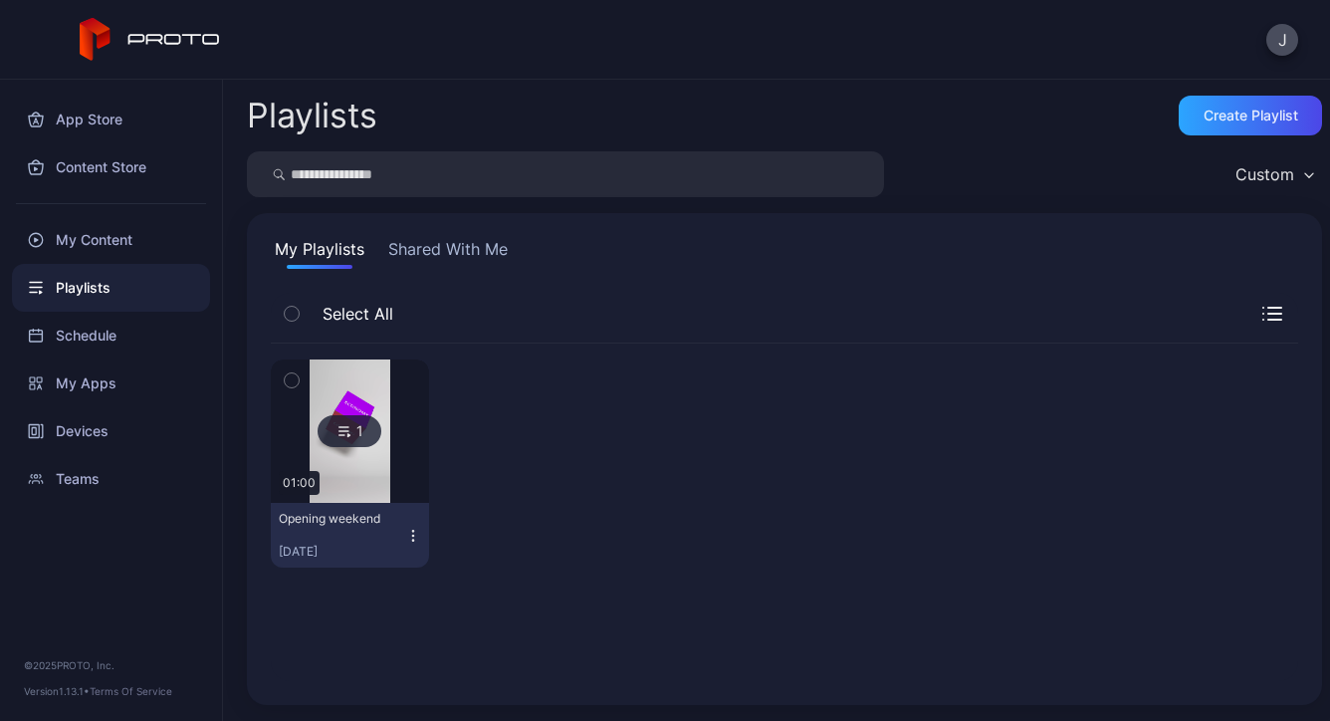
click at [415, 534] on icon "button" at bounding box center [413, 536] width 16 height 16
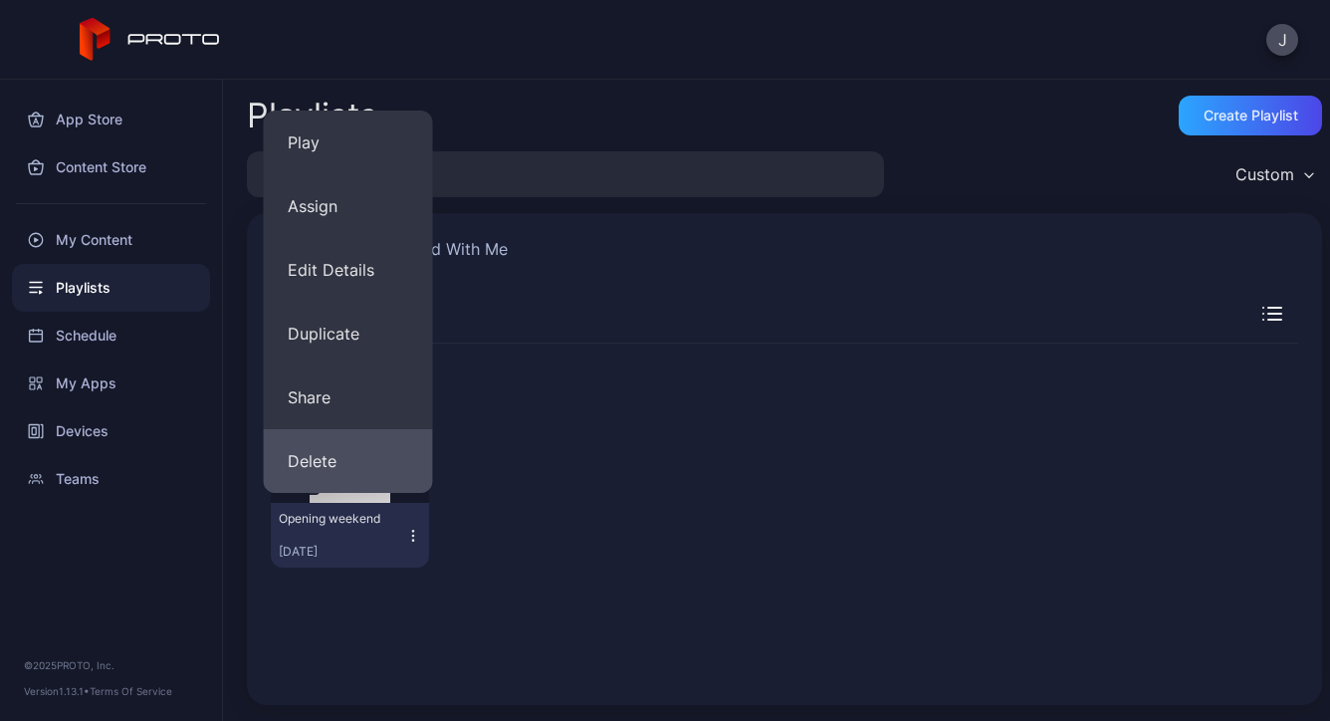
click at [312, 452] on button "Delete" at bounding box center [348, 461] width 169 height 64
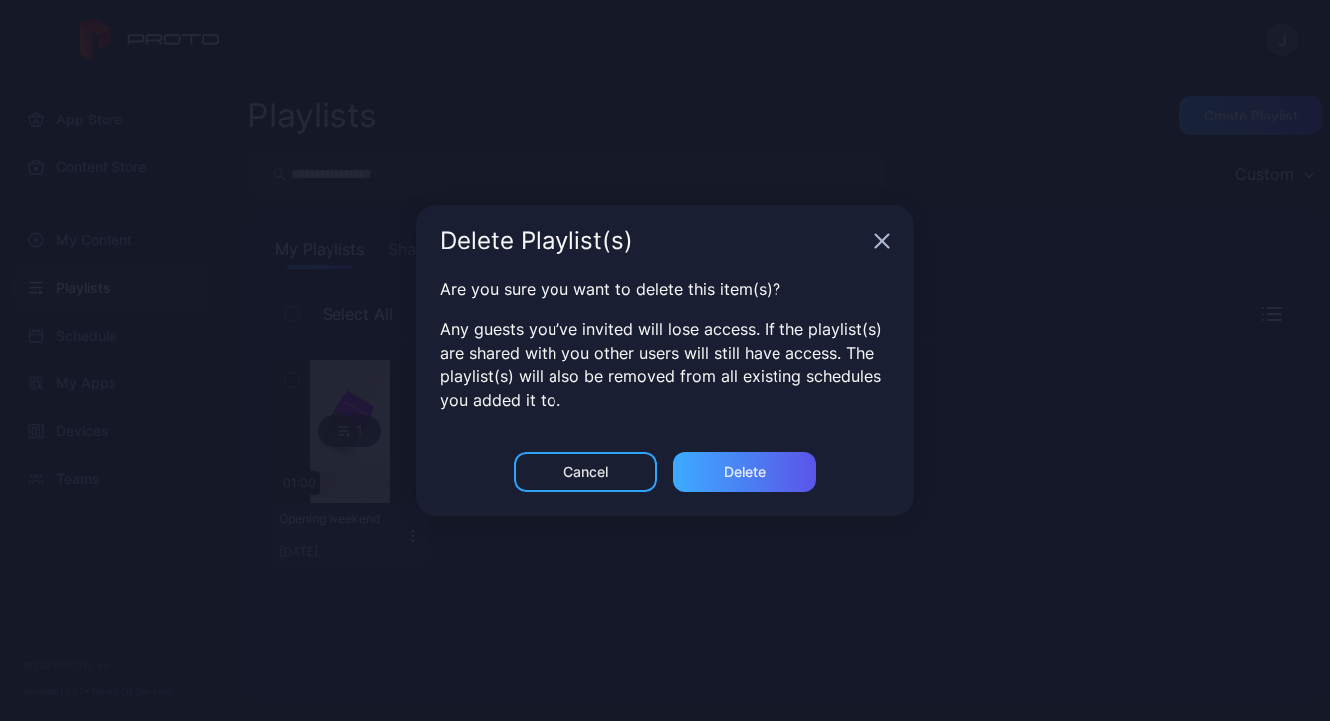
click at [728, 478] on div "Delete" at bounding box center [745, 472] width 42 height 16
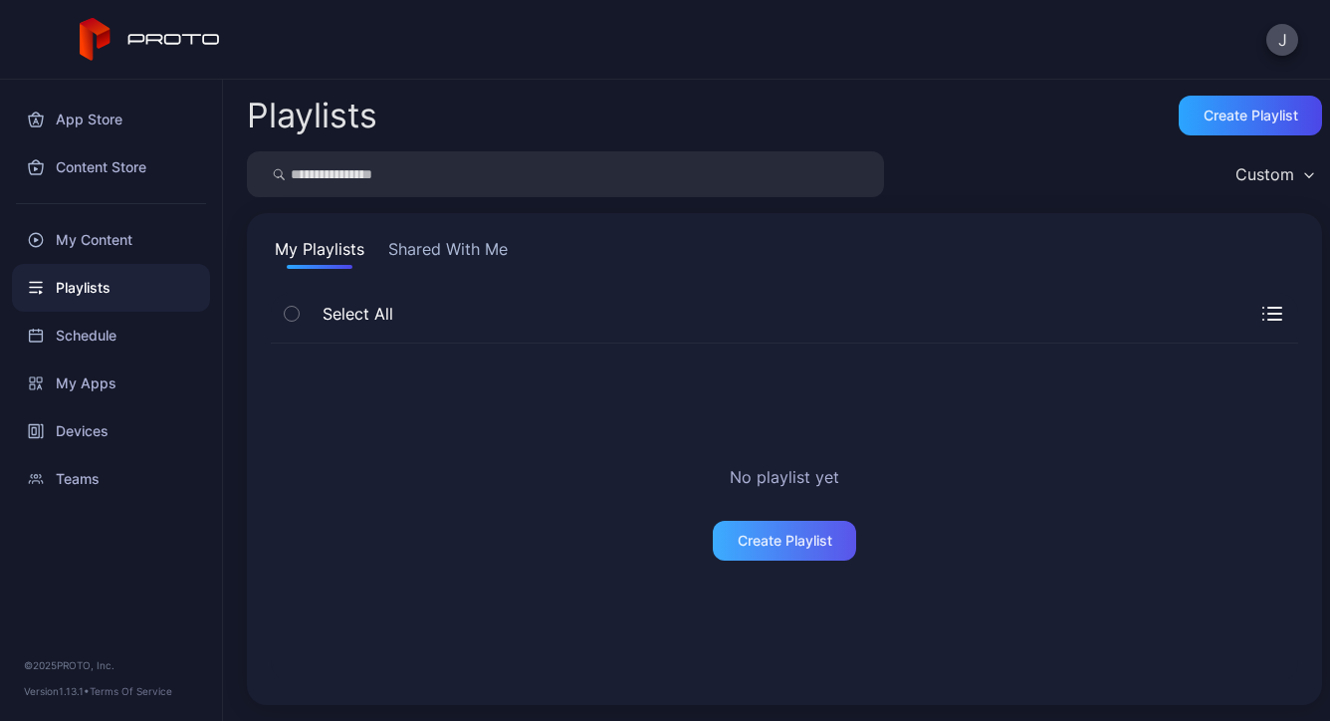
click at [762, 533] on div "Create Playlist" at bounding box center [785, 541] width 95 height 16
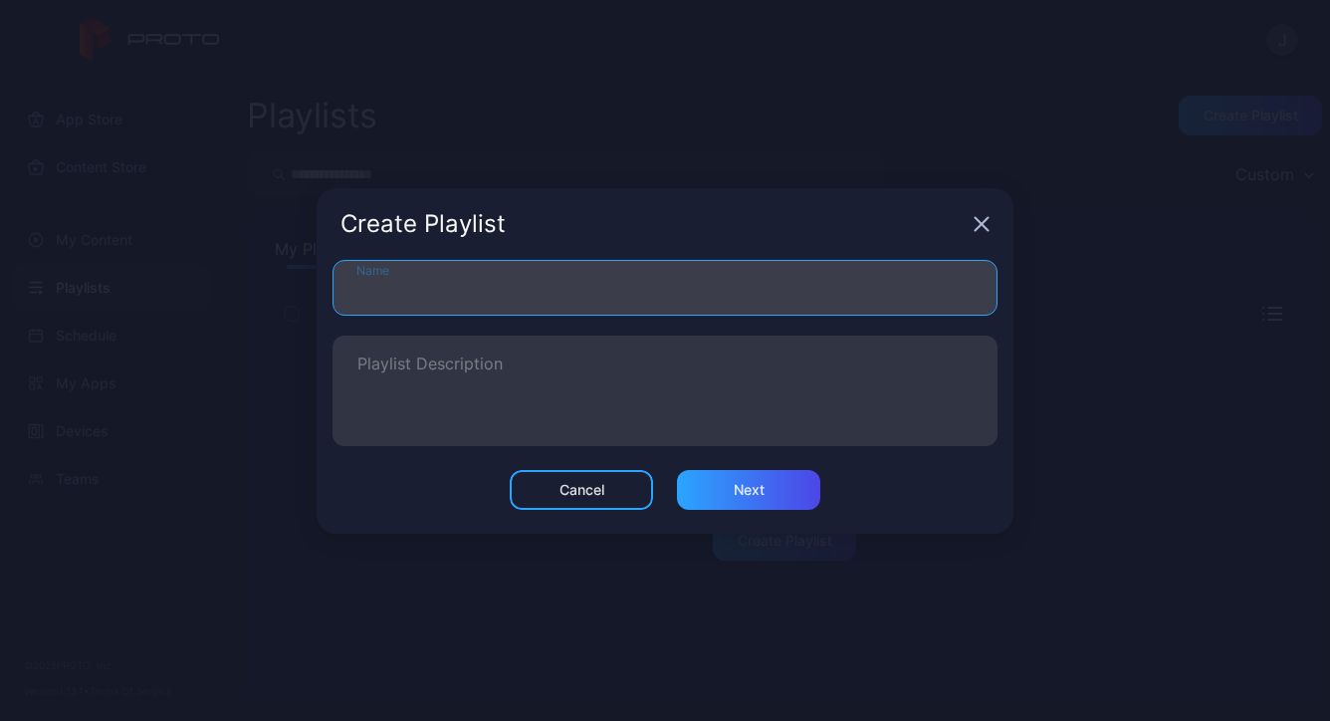
click at [524, 302] on input "Name" at bounding box center [665, 288] width 665 height 56
click at [380, 288] on input "**********" at bounding box center [665, 288] width 665 height 56
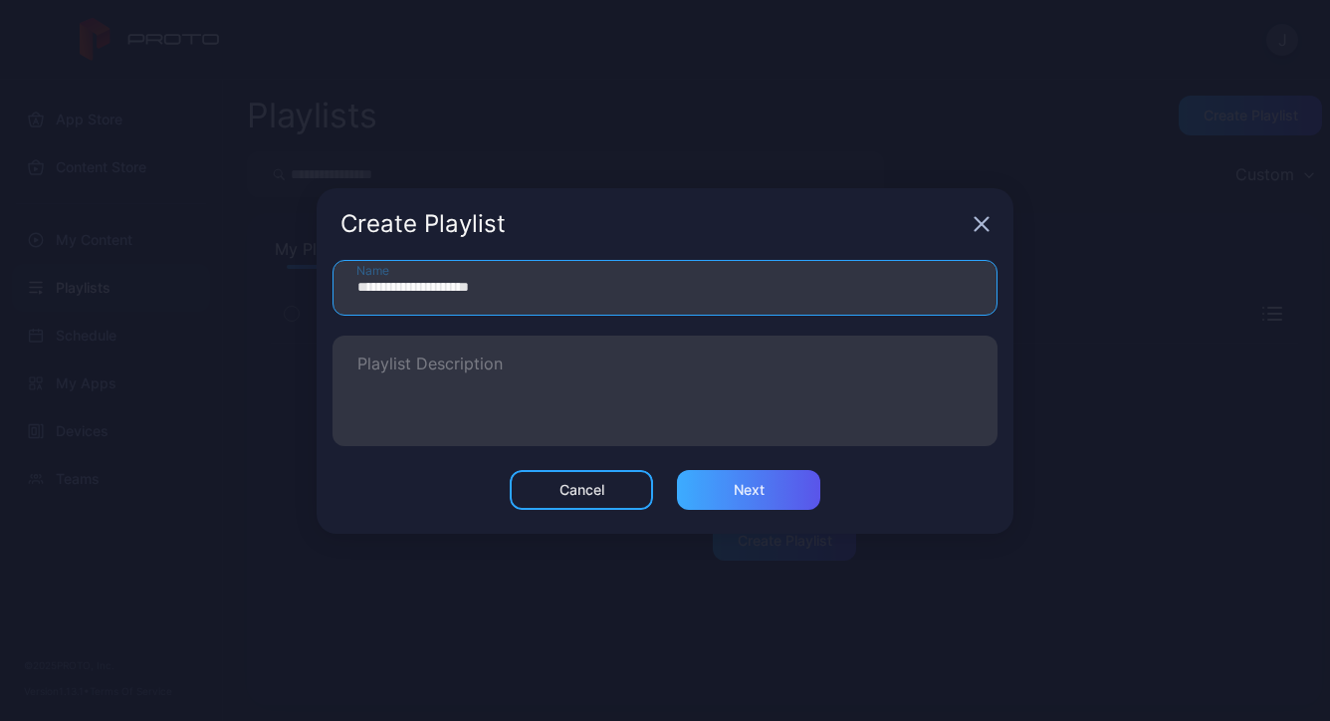
type input "**********"
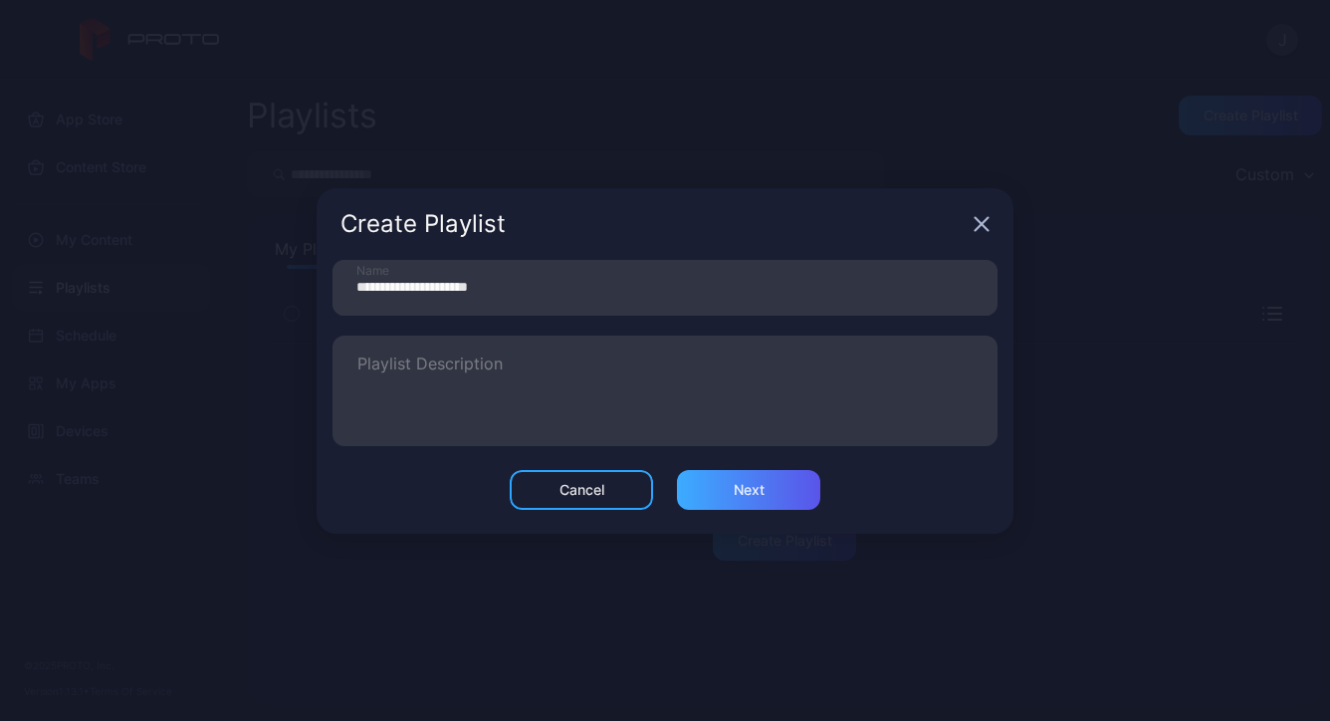
click at [761, 491] on div "Next" at bounding box center [749, 490] width 31 height 16
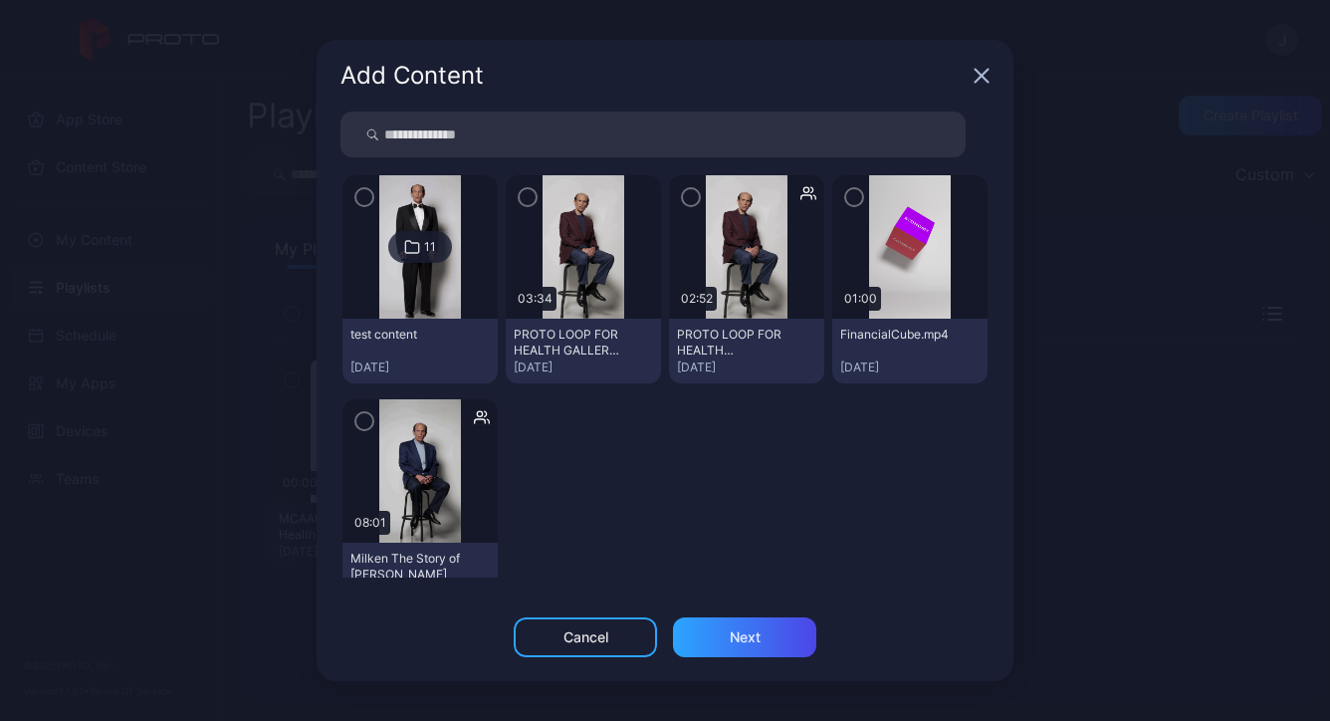
click at [563, 234] on img at bounding box center [583, 246] width 81 height 143
click at [520, 192] on icon "button" at bounding box center [528, 197] width 16 height 22
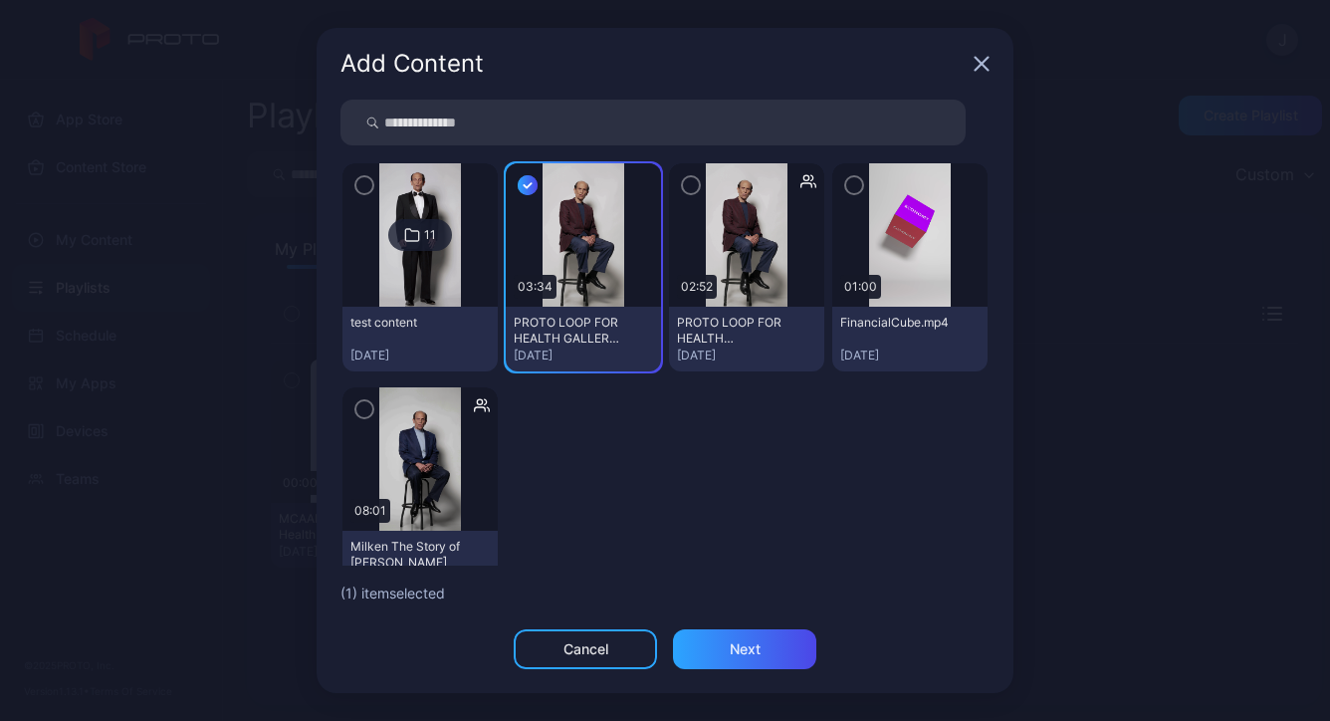
click at [846, 182] on icon "button" at bounding box center [854, 185] width 16 height 22
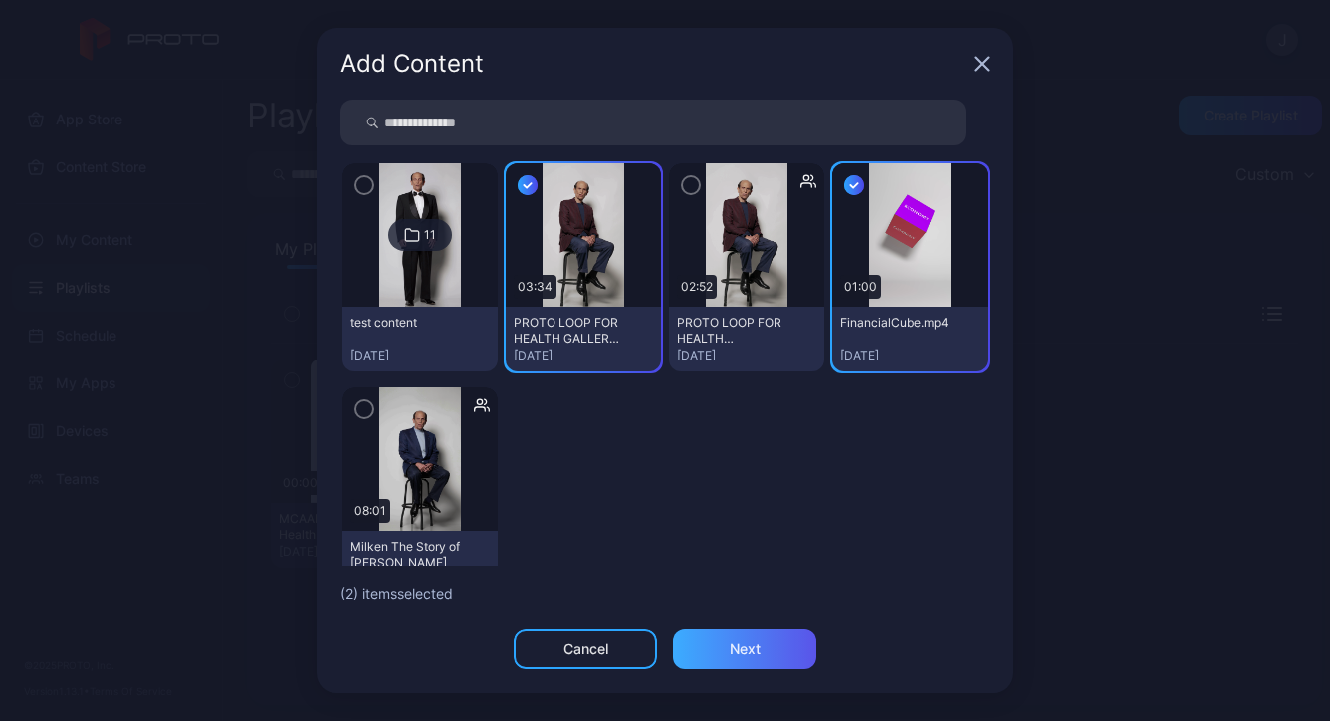
click at [759, 649] on div "Next" at bounding box center [745, 649] width 31 height 16
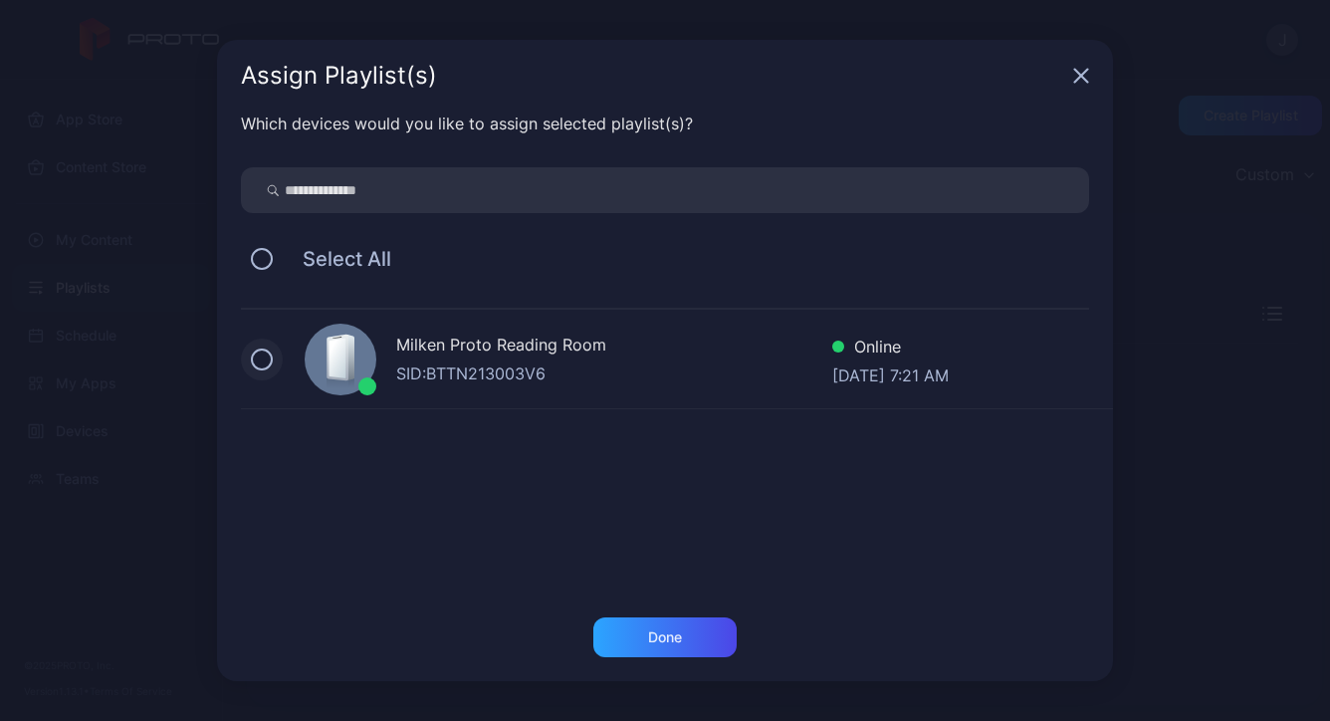
click at [257, 365] on button at bounding box center [262, 359] width 22 height 22
click at [675, 641] on div "Done" at bounding box center [665, 637] width 34 height 16
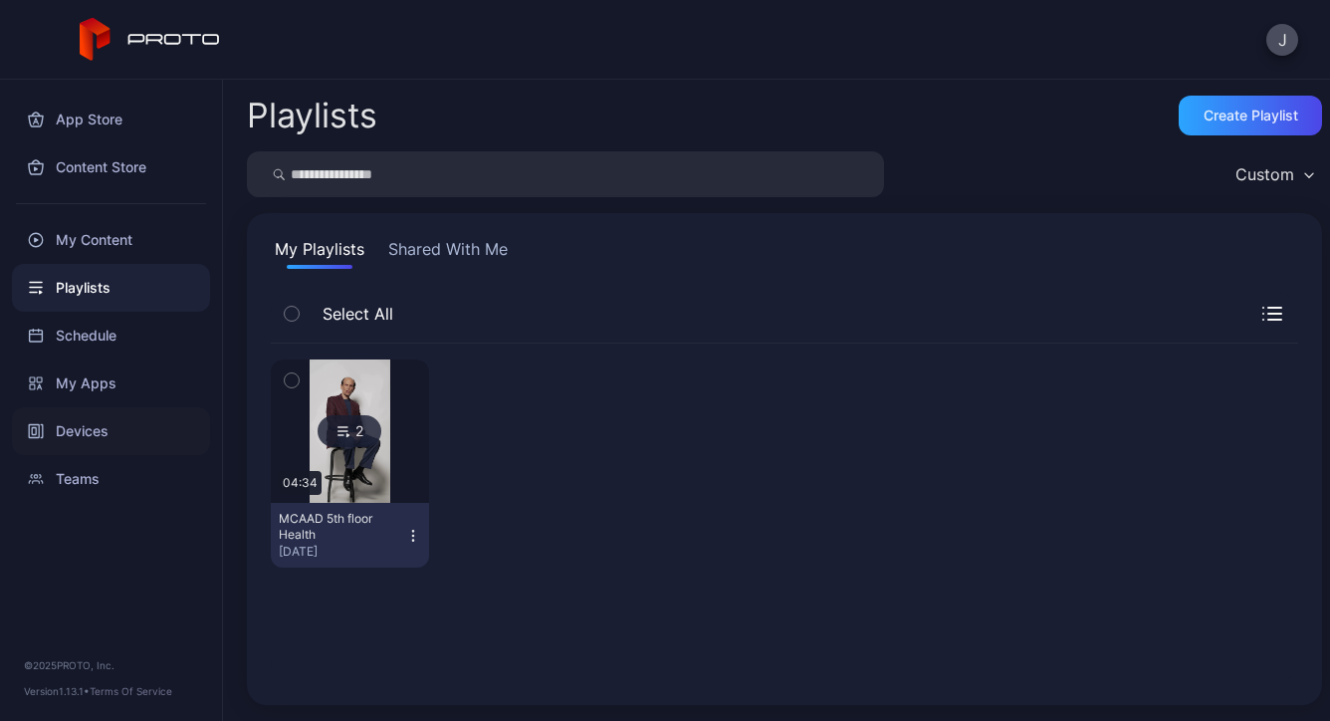
click at [117, 423] on div "Devices" at bounding box center [111, 431] width 198 height 48
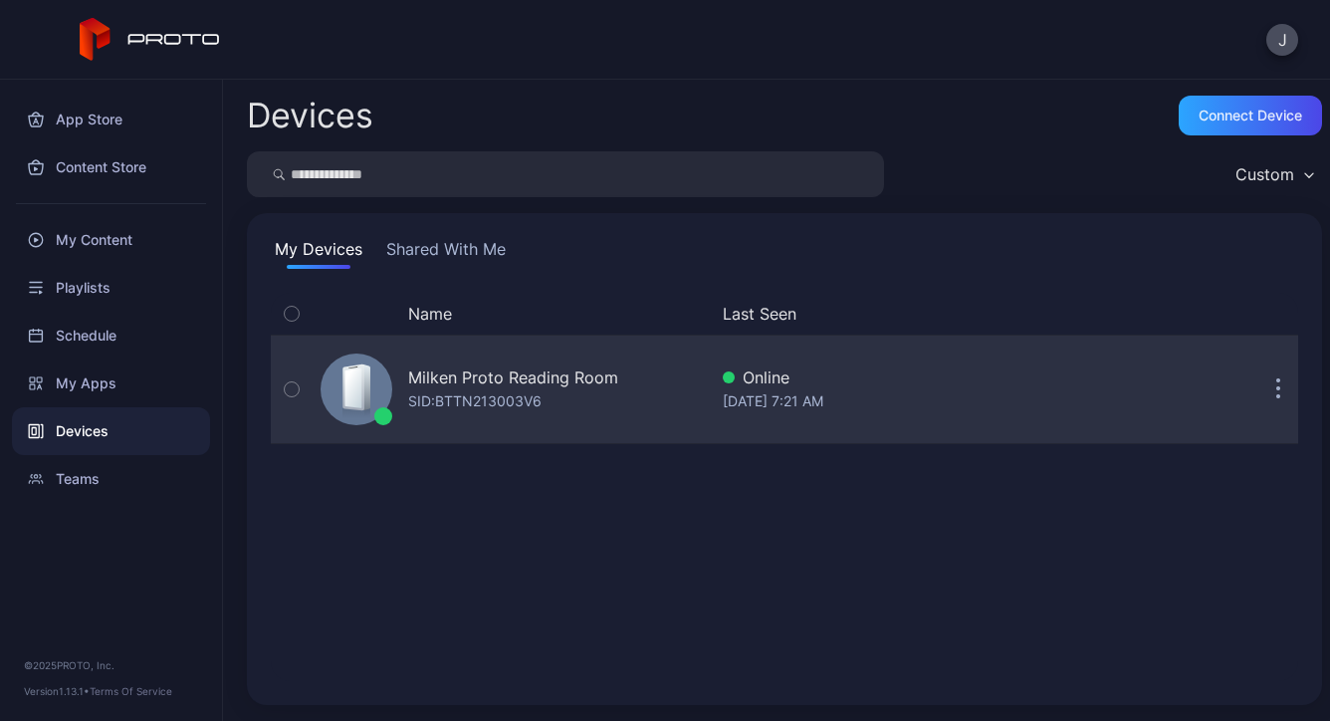
click at [296, 388] on icon "button" at bounding box center [292, 389] width 14 height 22
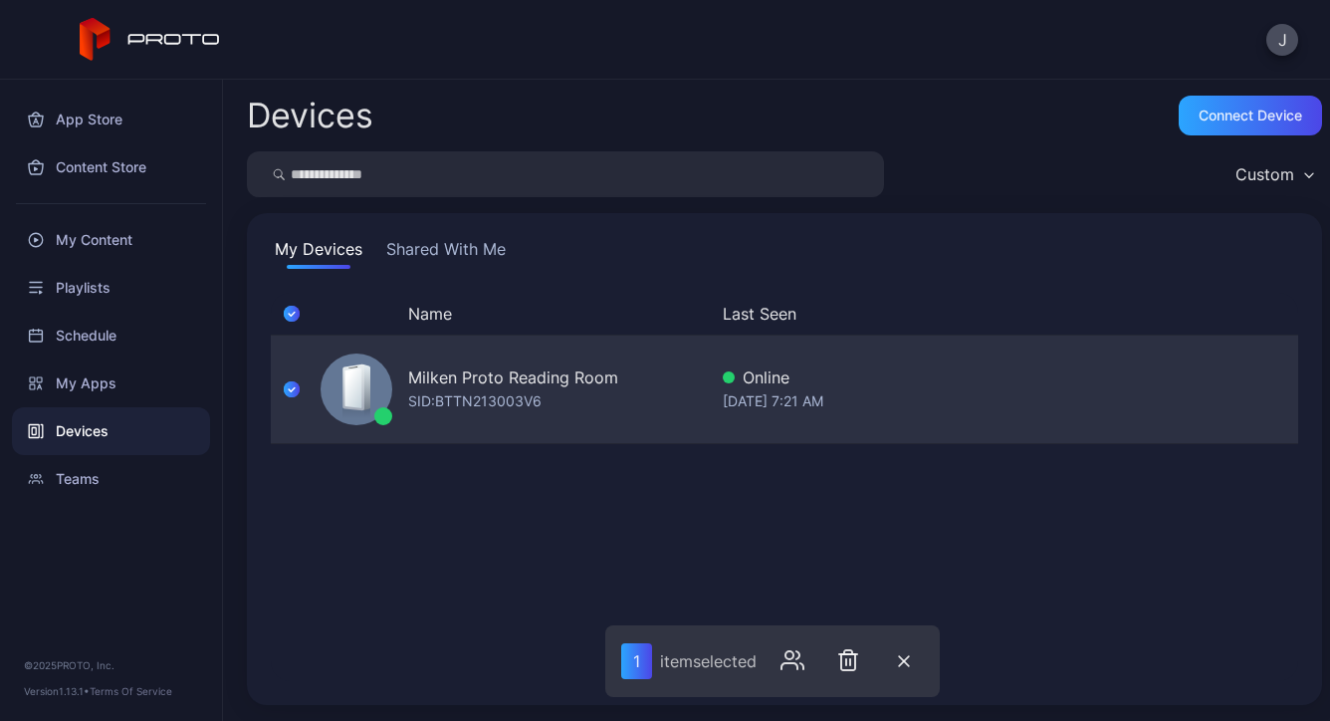
click at [752, 401] on div "[DATE] 7:21 AM" at bounding box center [885, 401] width 325 height 24
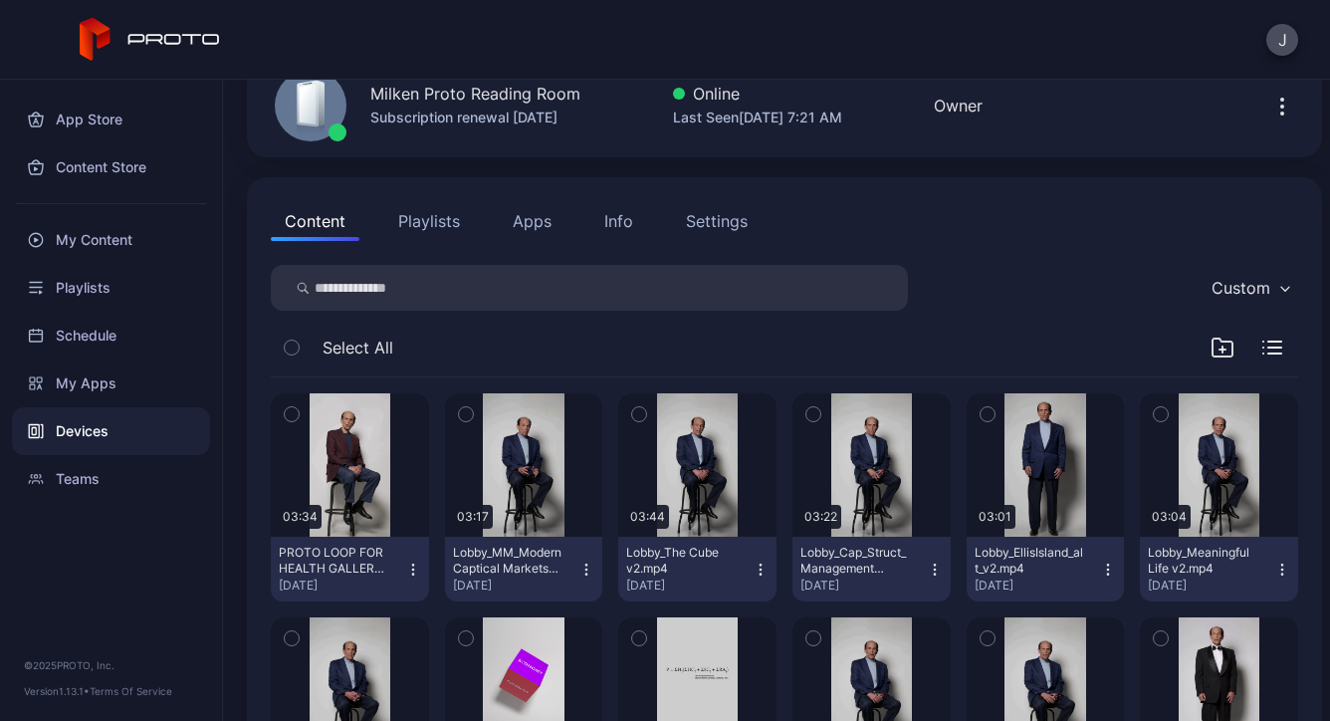
scroll to position [108, 0]
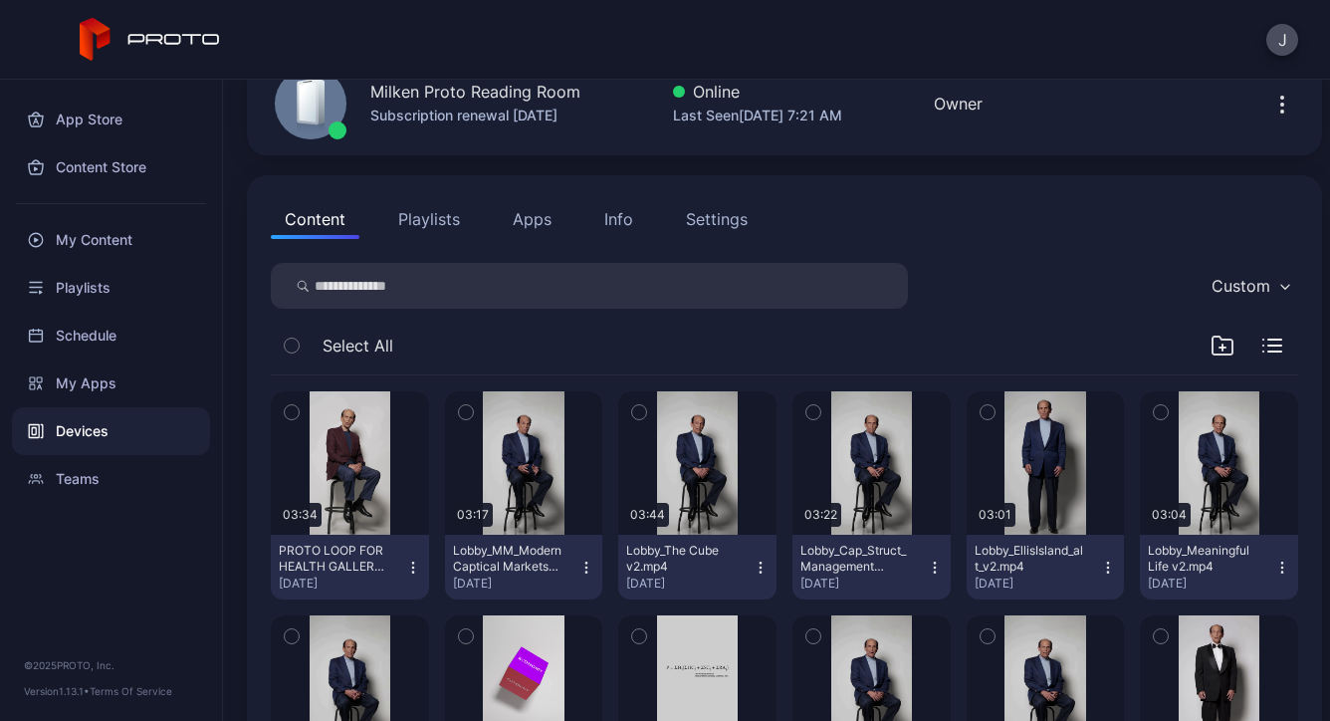
click at [429, 211] on button "Playlists" at bounding box center [429, 219] width 90 height 40
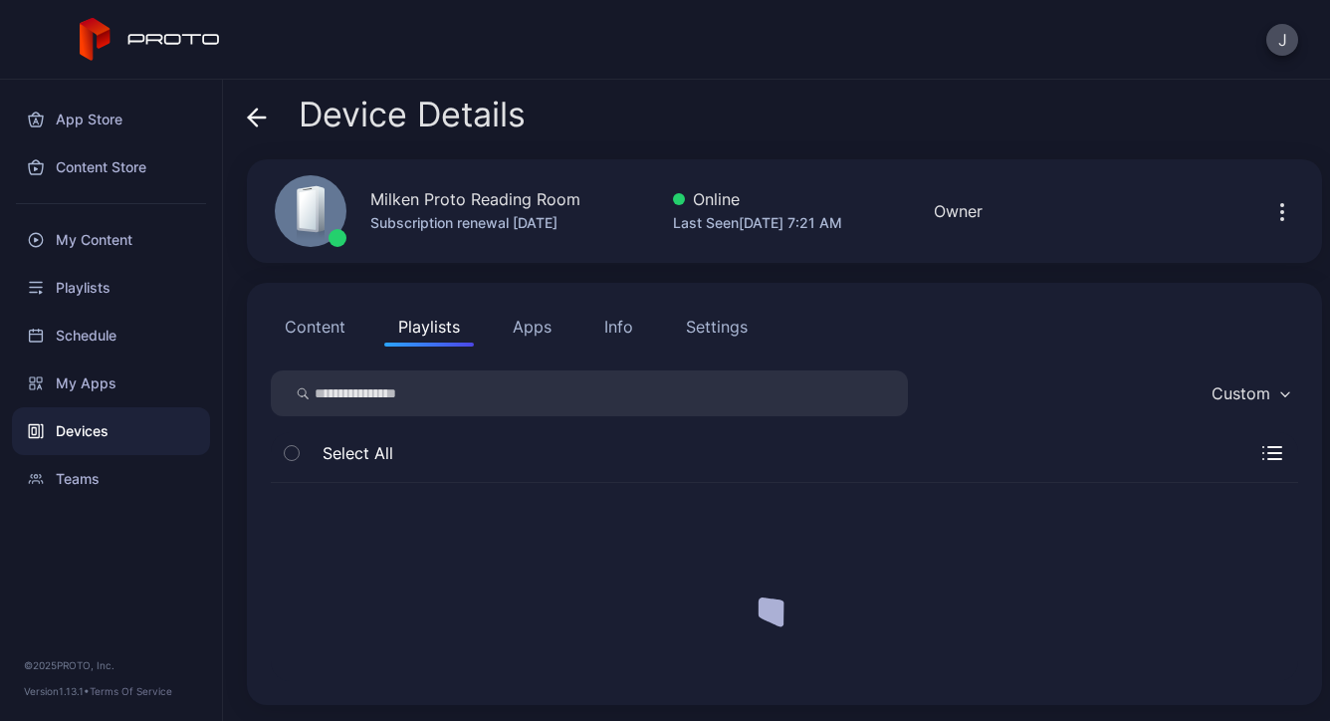
scroll to position [0, 0]
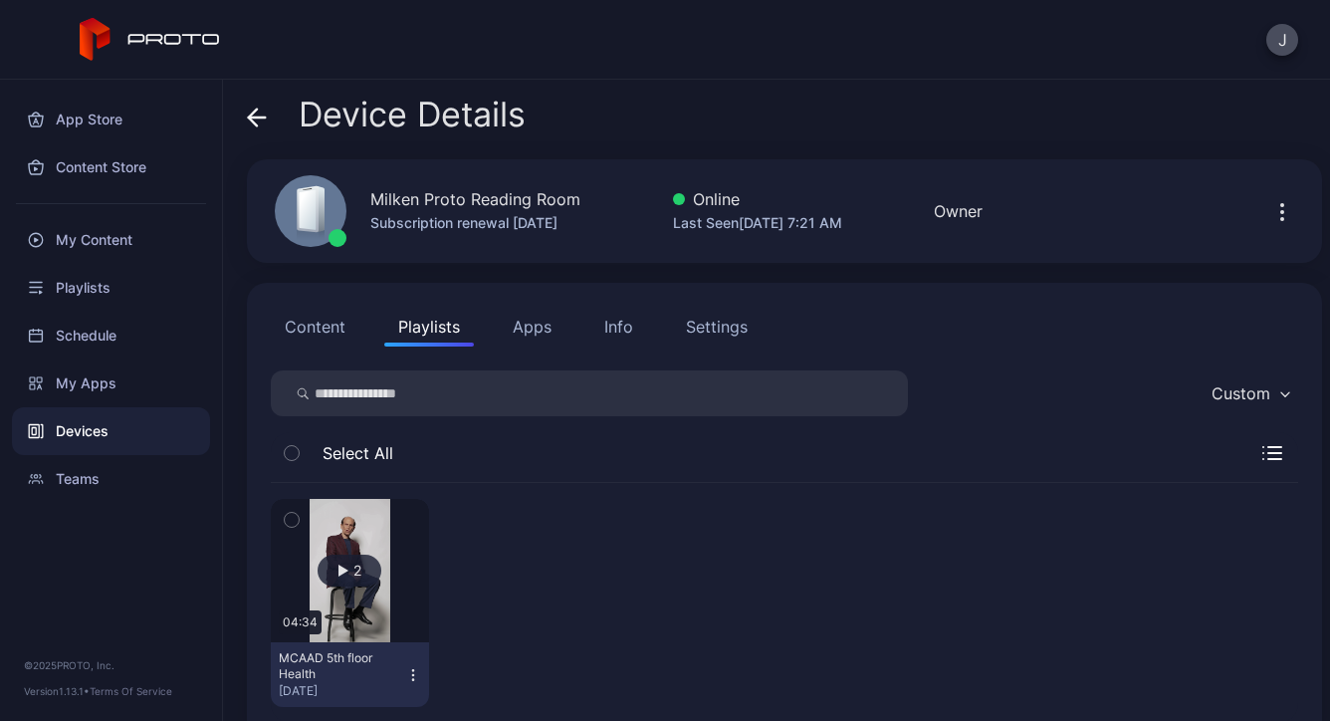
click at [407, 673] on icon "button" at bounding box center [413, 675] width 16 height 16
click at [522, 617] on div at bounding box center [524, 603] width 158 height 208
click at [368, 525] on button "2" at bounding box center [350, 570] width 158 height 143
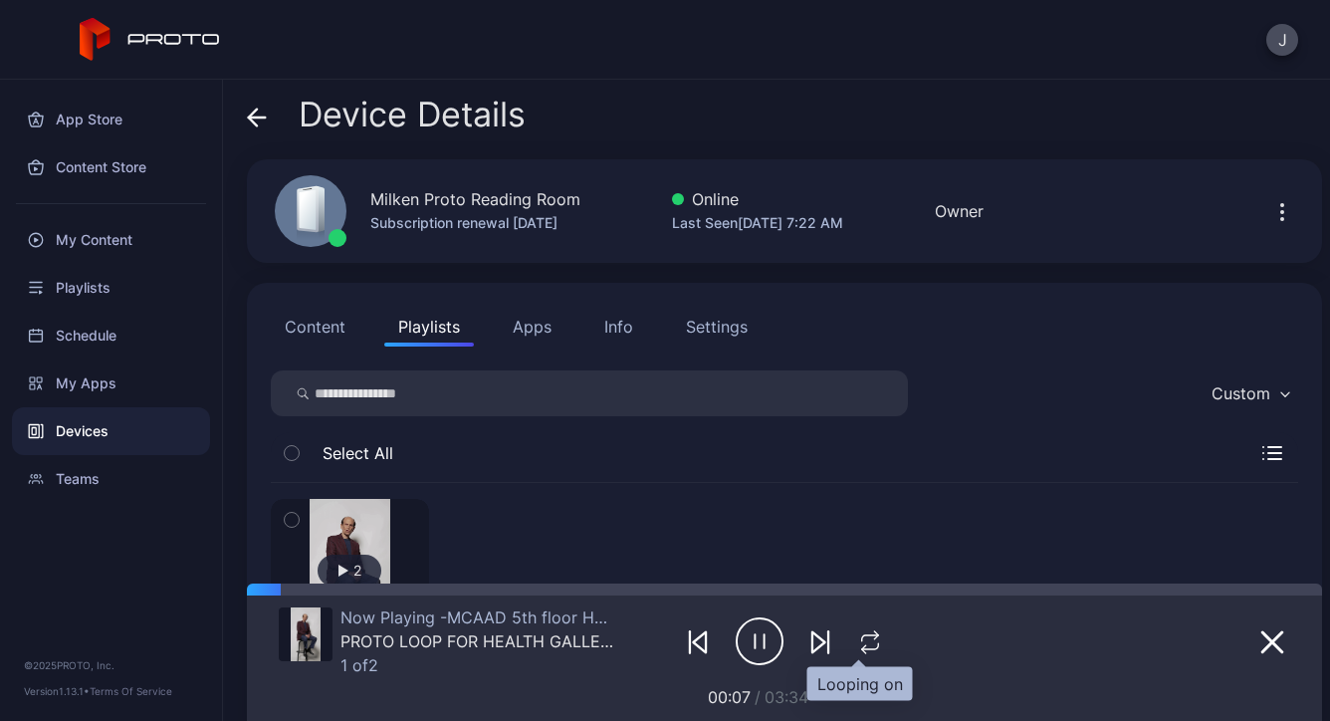
click at [857, 642] on icon "button" at bounding box center [870, 642] width 26 height 24
click at [854, 642] on icon "button" at bounding box center [870, 642] width 33 height 24
click at [92, 324] on div "Schedule" at bounding box center [111, 336] width 198 height 48
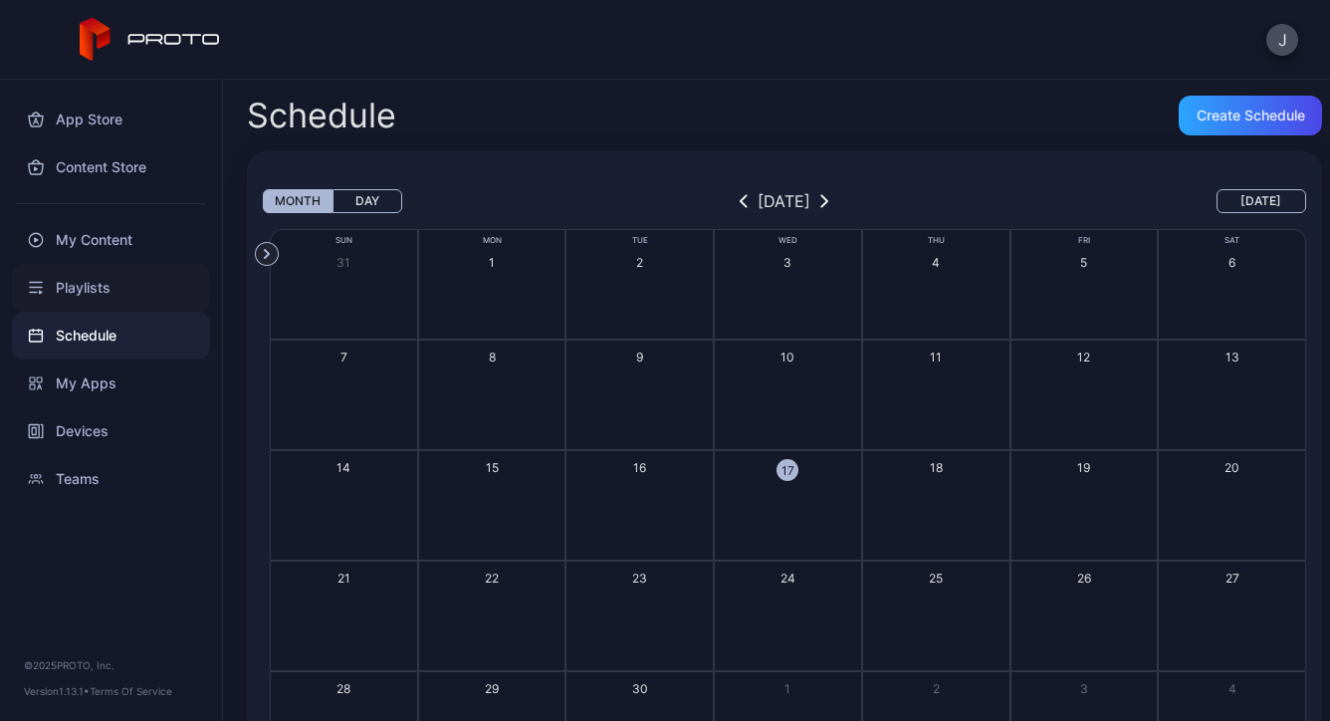
click at [95, 296] on div "Playlists" at bounding box center [111, 288] width 198 height 48
